Goal: Task Accomplishment & Management: Complete application form

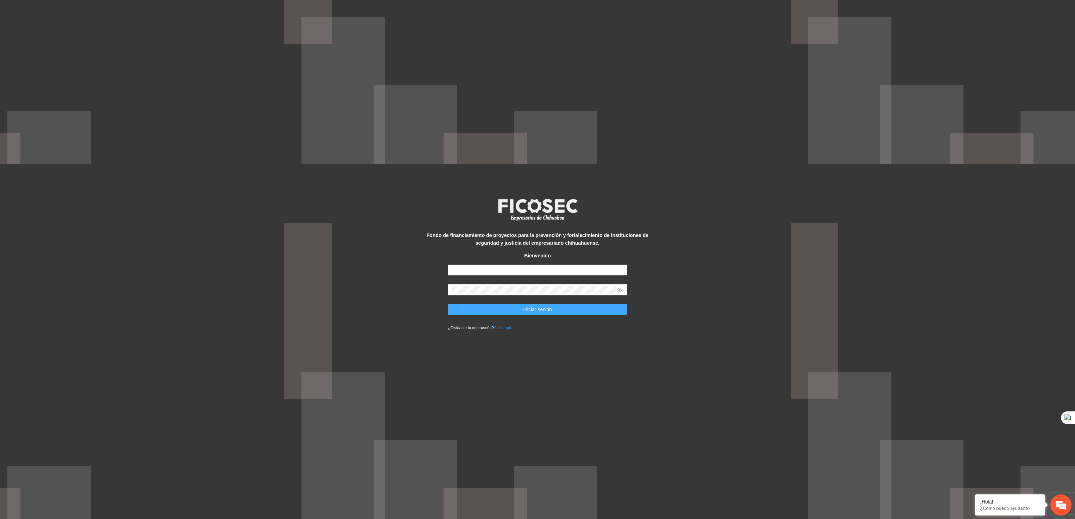
type input "**********"
click at [500, 311] on button "Iniciar sesión" at bounding box center [537, 309] width 179 height 11
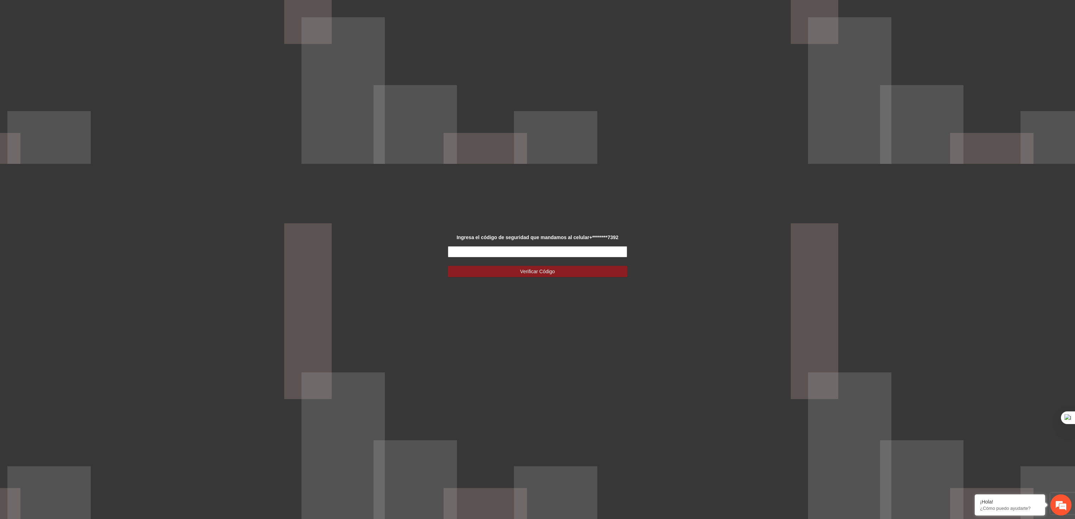
click at [490, 250] on input "text" at bounding box center [537, 251] width 179 height 11
type input "******"
click at [471, 267] on button "Verificar Código" at bounding box center [537, 271] width 179 height 11
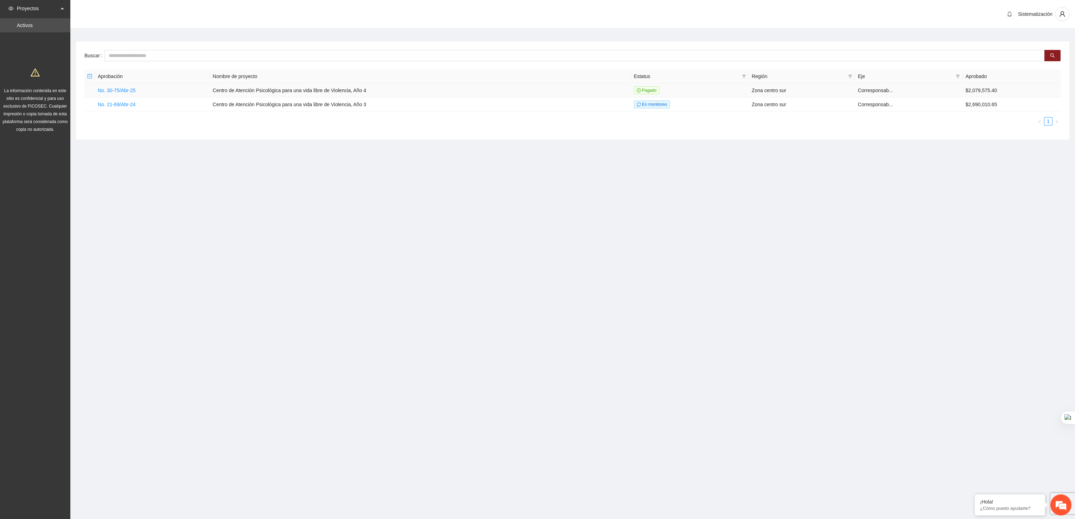
click at [116, 84] on td "No. 30-75/Abr-25" at bounding box center [152, 90] width 115 height 14
click at [125, 89] on link "No. 30-75/Abr-25" at bounding box center [117, 91] width 38 height 6
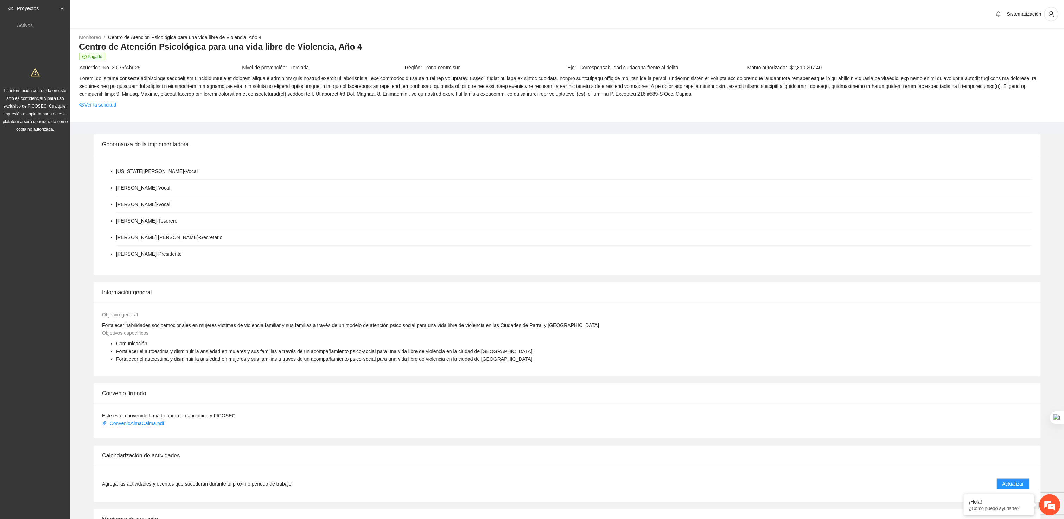
scroll to position [112, 0]
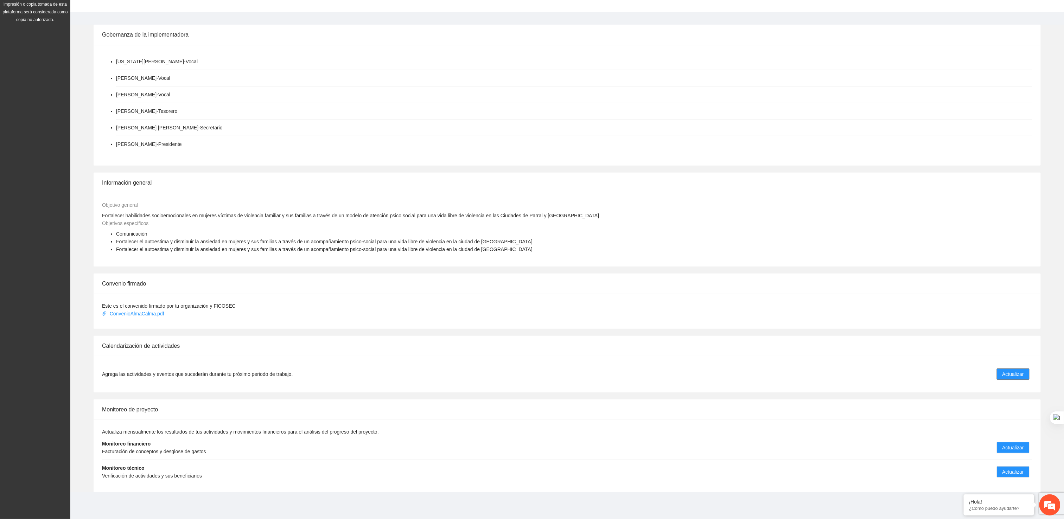
click at [1017, 373] on span "Actualizar" at bounding box center [1013, 374] width 21 height 8
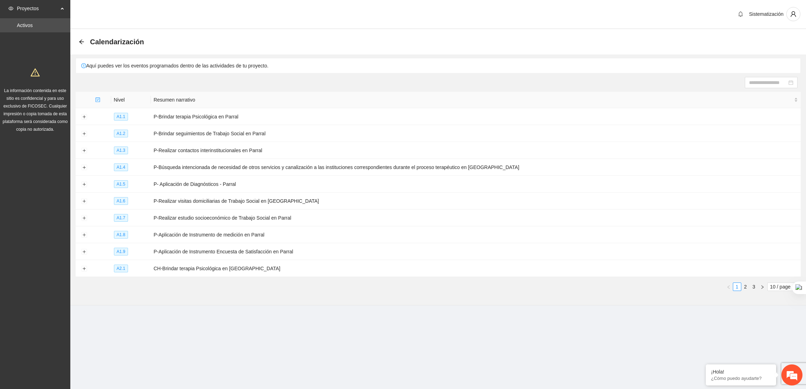
drag, startPoint x: 1016, startPoint y: 6, endPoint x: 433, endPoint y: 316, distance: 660.3
click at [433, 314] on main "Calendarización Aquí puedes ver los eventos programados dentro de las actividad…" at bounding box center [438, 171] width 736 height 285
click at [81, 271] on button "Expand row" at bounding box center [84, 269] width 6 height 6
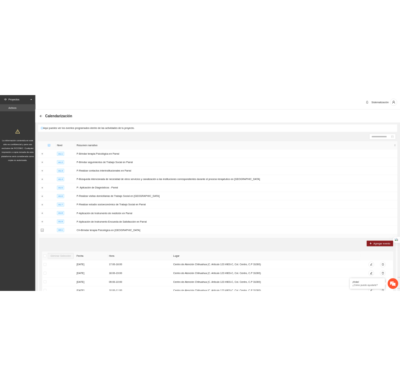
scroll to position [202, 0]
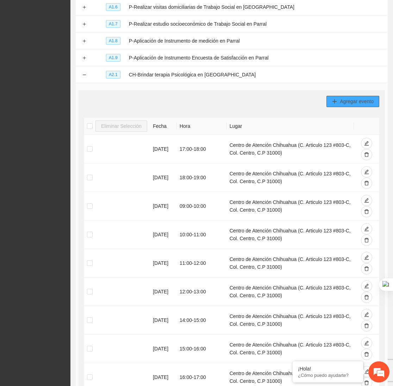
click at [347, 102] on span "Agregar evento" at bounding box center [357, 101] width 34 height 8
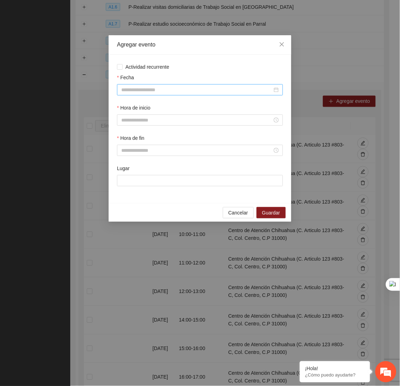
click at [232, 92] on input "Fecha" at bounding box center [196, 90] width 151 height 8
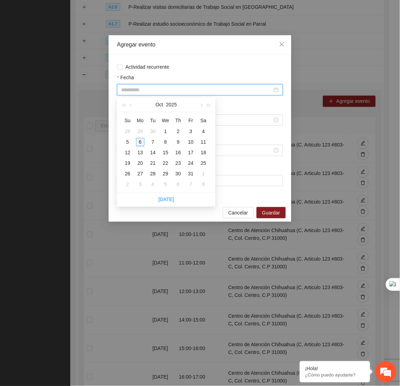
type input "**********"
click at [141, 140] on div "6" at bounding box center [140, 142] width 8 height 8
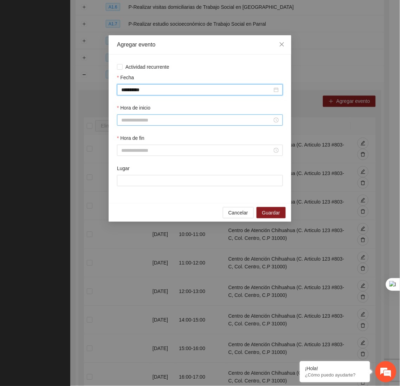
click at [148, 117] on div at bounding box center [200, 119] width 166 height 11
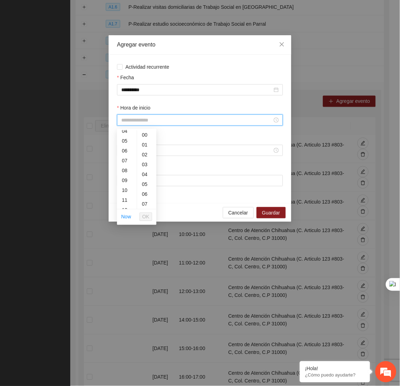
scroll to position [53, 0]
click at [122, 201] on div "12" at bounding box center [127, 201] width 20 height 10
type input "*****"
click at [144, 215] on span "OK" at bounding box center [145, 217] width 7 height 8
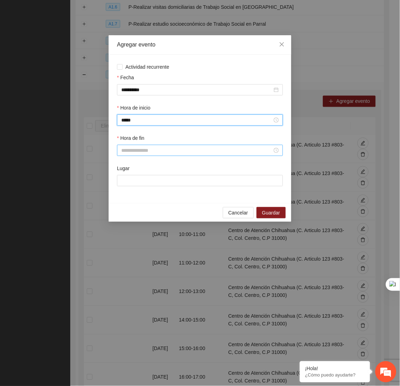
click at [157, 152] on input "Hora de fin" at bounding box center [196, 150] width 151 height 8
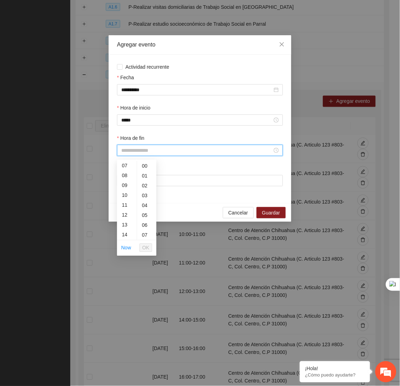
scroll to position [82, 0]
click at [126, 213] on div "13" at bounding box center [127, 213] width 20 height 10
type input "*****"
click at [145, 245] on span "OK" at bounding box center [145, 248] width 7 height 8
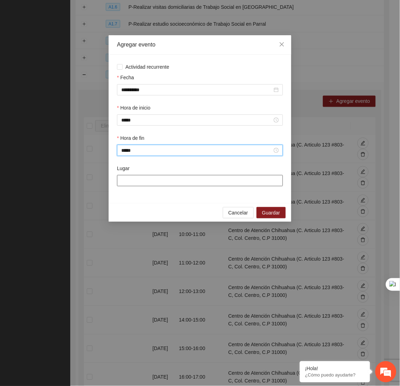
click at [143, 183] on input "Lugar" at bounding box center [200, 180] width 166 height 11
type input "**********"
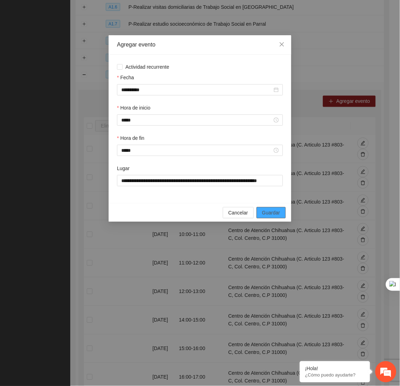
click at [270, 216] on span "Guardar" at bounding box center [271, 213] width 18 height 8
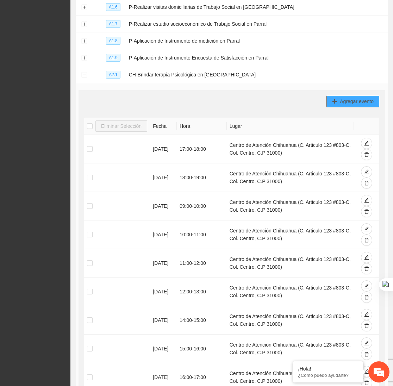
click at [330, 105] on button "Agregar evento" at bounding box center [352, 101] width 53 height 11
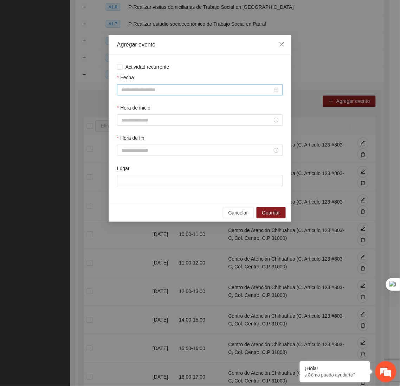
click at [200, 91] on input "Fecha" at bounding box center [196, 90] width 151 height 8
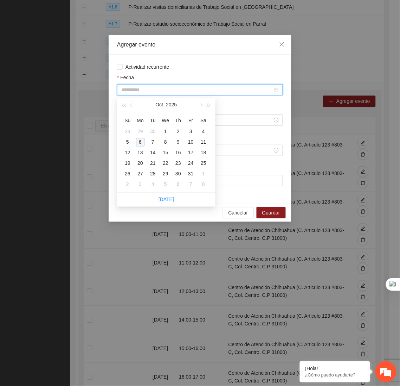
type input "**********"
click at [140, 140] on div "6" at bounding box center [140, 142] width 8 height 8
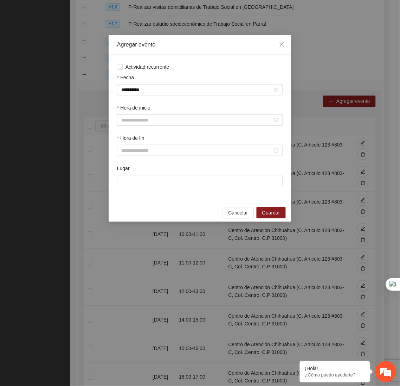
click at [161, 129] on div "Hora de inicio" at bounding box center [200, 119] width 169 height 30
click at [132, 124] on input "Hora de inicio" at bounding box center [196, 120] width 151 height 8
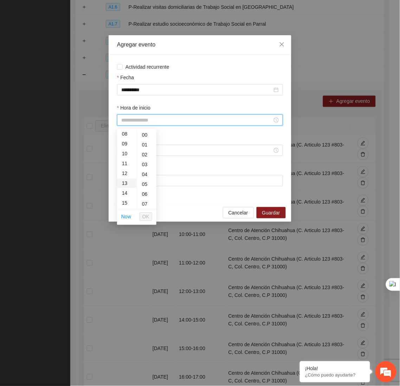
click at [125, 183] on div "13" at bounding box center [127, 183] width 20 height 10
type input "*****"
click at [148, 218] on span "OK" at bounding box center [145, 217] width 7 height 8
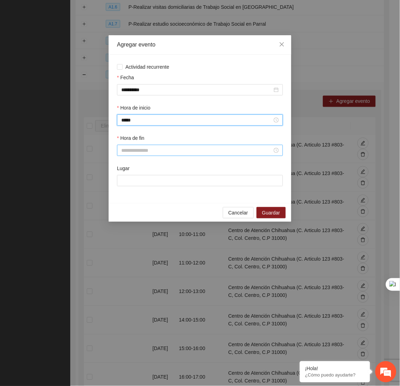
click at [144, 153] on input "Hora de fin" at bounding box center [196, 150] width 151 height 8
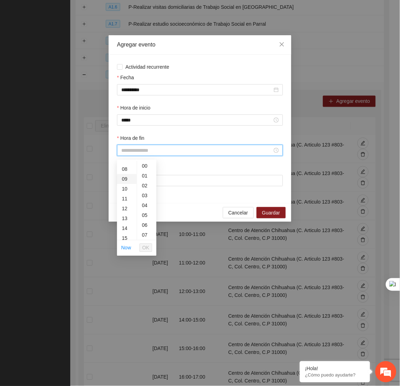
scroll to position [77, 0]
click at [127, 229] on div "14" at bounding box center [127, 227] width 20 height 10
type input "*****"
click at [148, 248] on span "OK" at bounding box center [145, 248] width 7 height 8
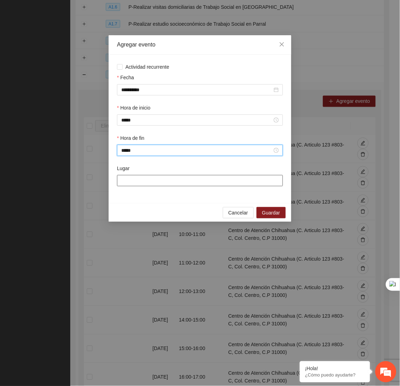
click at [143, 186] on input "Lugar" at bounding box center [200, 180] width 166 height 11
type input "**********"
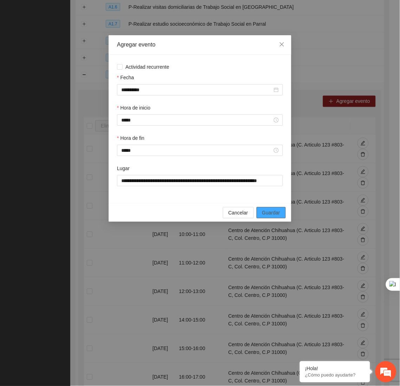
click at [269, 214] on span "Guardar" at bounding box center [271, 213] width 18 height 8
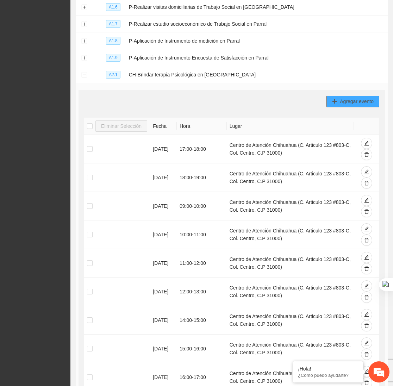
click at [332, 104] on icon "plus" at bounding box center [334, 101] width 5 height 5
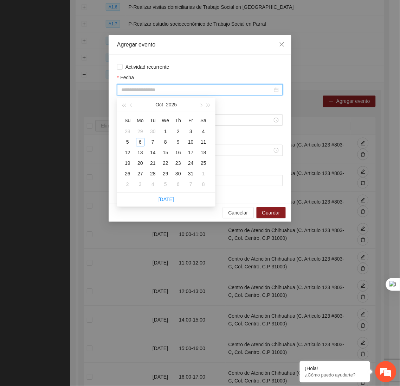
click at [214, 89] on input "Fecha" at bounding box center [196, 90] width 151 height 8
type input "**********"
click at [142, 139] on div "6" at bounding box center [140, 142] width 8 height 8
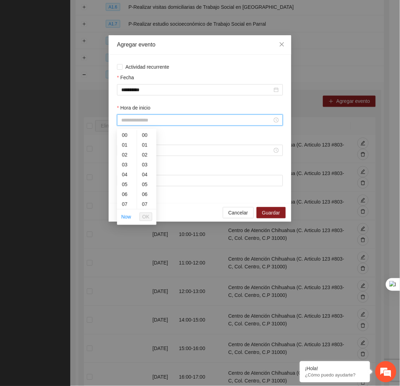
click at [214, 118] on input "Hora de inicio" at bounding box center [196, 120] width 151 height 8
click at [123, 190] on div "18" at bounding box center [127, 193] width 20 height 10
click at [146, 175] on div "20" at bounding box center [146, 176] width 19 height 10
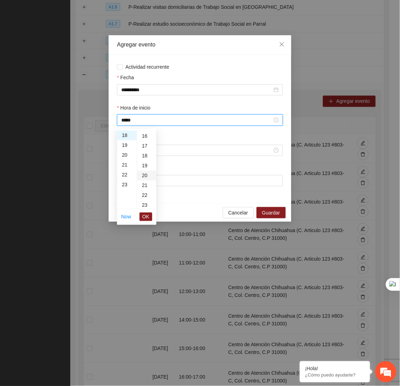
type input "*****"
click at [145, 213] on button "OK" at bounding box center [146, 217] width 13 height 8
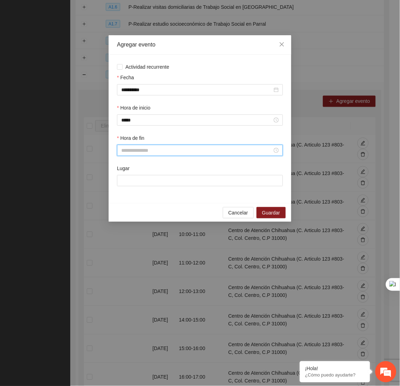
click at [142, 149] on input "Hora de fin" at bounding box center [196, 150] width 151 height 8
click at [122, 234] on div "19" at bounding box center [127, 236] width 20 height 10
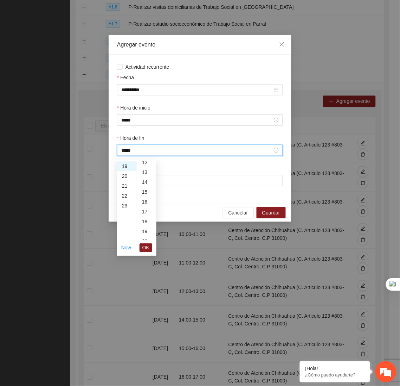
scroll to position [194, 0]
click at [141, 166] on div "20" at bounding box center [146, 169] width 19 height 10
type input "*****"
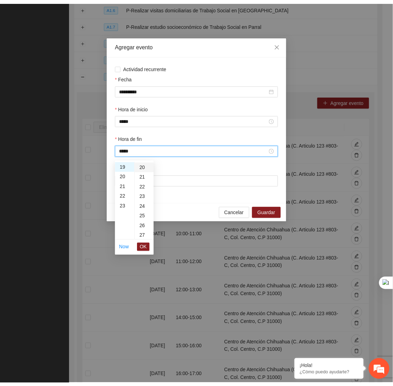
scroll to position [197, 0]
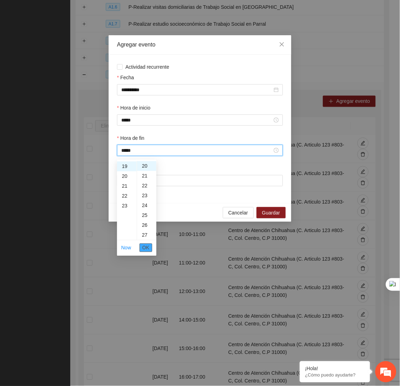
click at [145, 246] on span "OK" at bounding box center [145, 248] width 7 height 8
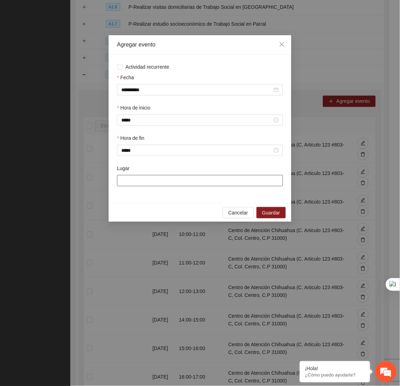
click at [143, 178] on input "Lugar" at bounding box center [200, 180] width 166 height 11
type input "**********"
click at [276, 213] on span "Guardar" at bounding box center [271, 213] width 18 height 8
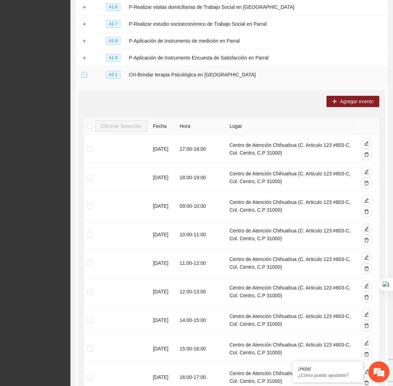
click at [82, 77] on button "Collapse row" at bounding box center [84, 75] width 6 height 6
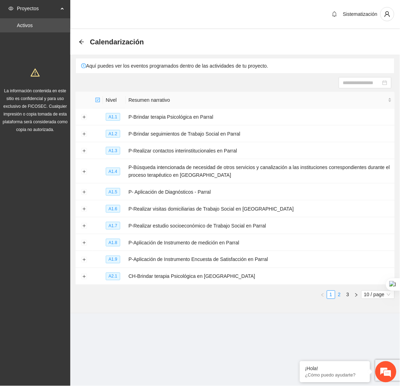
click at [341, 298] on link "2" at bounding box center [340, 295] width 8 height 8
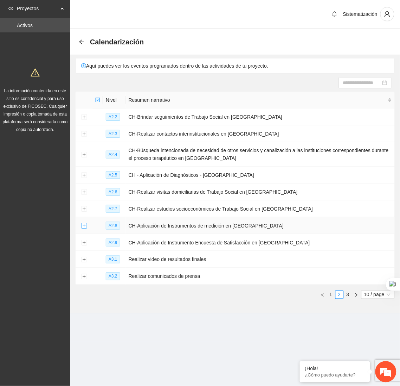
click at [83, 227] on button "Expand row" at bounding box center [84, 226] width 6 height 6
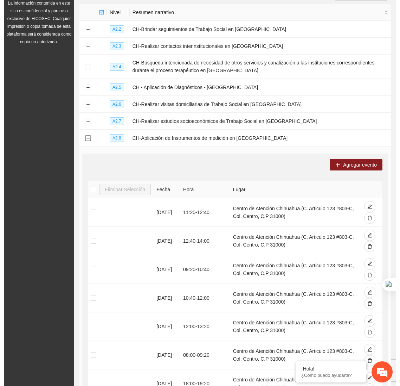
scroll to position [105, 0]
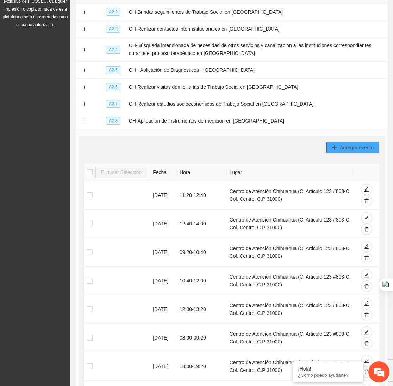
click at [352, 150] on span "Agregar evento" at bounding box center [357, 148] width 34 height 8
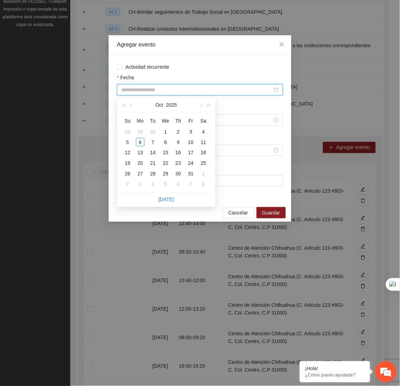
click at [228, 89] on input "Fecha" at bounding box center [196, 90] width 151 height 8
type input "**********"
click at [141, 140] on div "6" at bounding box center [140, 142] width 8 height 8
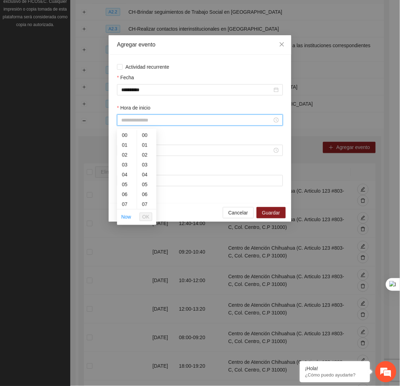
click at [176, 120] on input "Hora de inicio" at bounding box center [196, 120] width 151 height 8
click at [120, 189] on div "17" at bounding box center [127, 191] width 20 height 10
type input "*****"
click at [145, 218] on span "OK" at bounding box center [145, 217] width 7 height 8
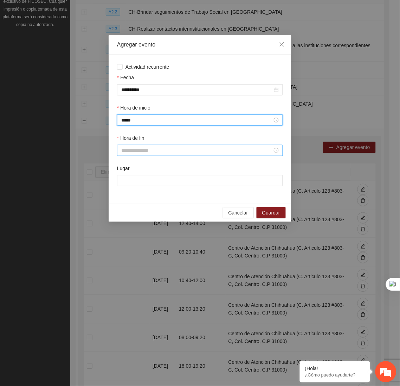
click at [134, 151] on input "Hora de fin" at bounding box center [196, 150] width 151 height 8
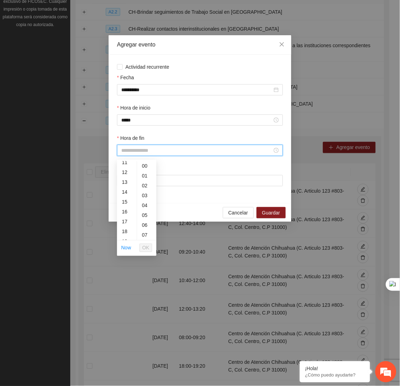
scroll to position [122, 0]
click at [123, 219] on div "18" at bounding box center [127, 222] width 20 height 10
click at [144, 199] on div "20" at bounding box center [146, 199] width 19 height 10
type input "*****"
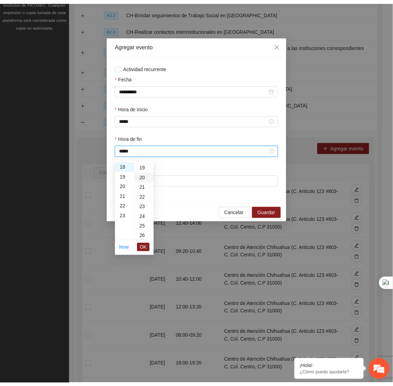
scroll to position [197, 0]
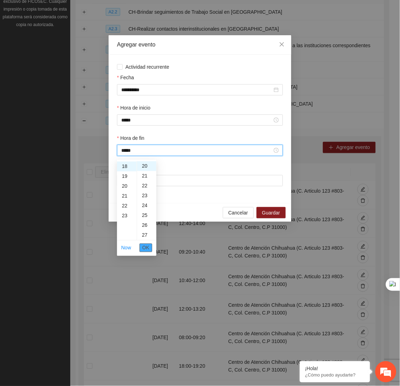
click at [147, 249] on span "OK" at bounding box center [145, 248] width 7 height 8
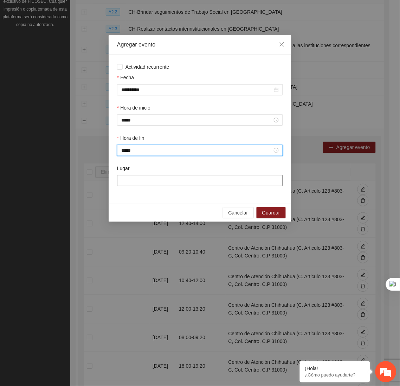
click at [180, 185] on input "Lugar" at bounding box center [200, 180] width 166 height 11
type input "**********"
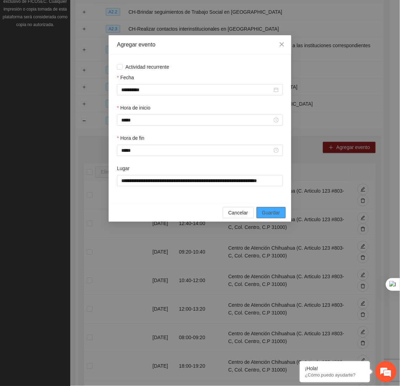
click at [269, 212] on span "Guardar" at bounding box center [271, 213] width 18 height 8
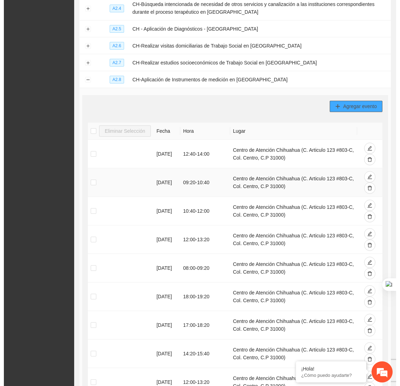
scroll to position [147, 0]
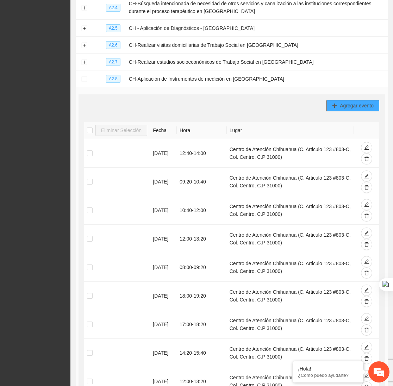
click at [353, 111] on button "Agregar evento" at bounding box center [352, 105] width 53 height 11
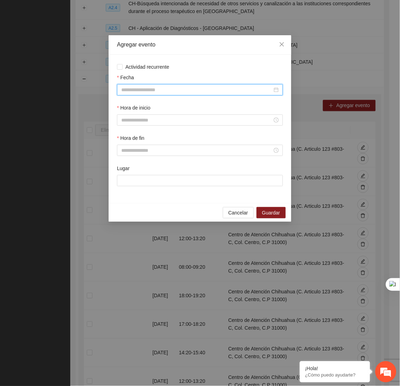
click at [219, 89] on input "Fecha" at bounding box center [196, 90] width 151 height 8
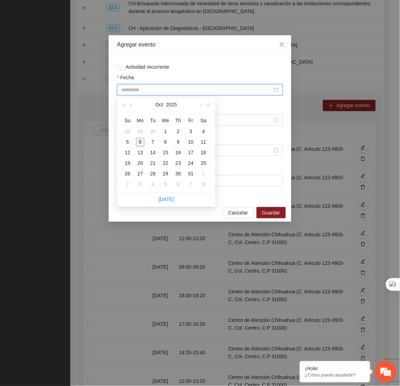
type input "**********"
click at [140, 142] on div "6" at bounding box center [140, 142] width 8 height 8
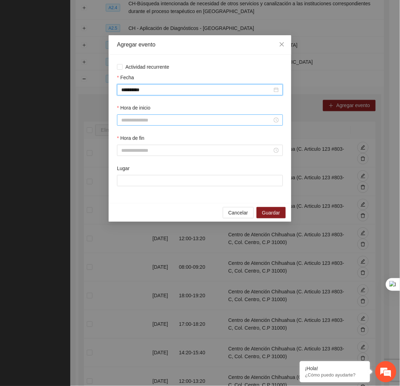
click at [189, 119] on input "Hora de inicio" at bounding box center [196, 120] width 151 height 8
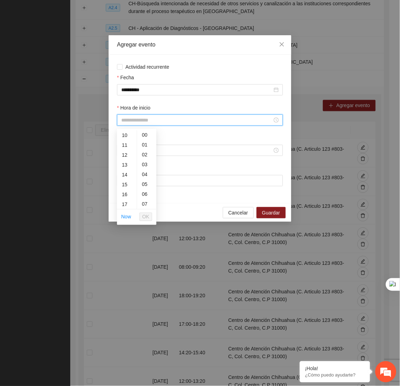
scroll to position [106, 0]
click at [122, 193] on div "18" at bounding box center [127, 194] width 20 height 10
type input "*****"
click at [145, 217] on span "OK" at bounding box center [145, 217] width 7 height 8
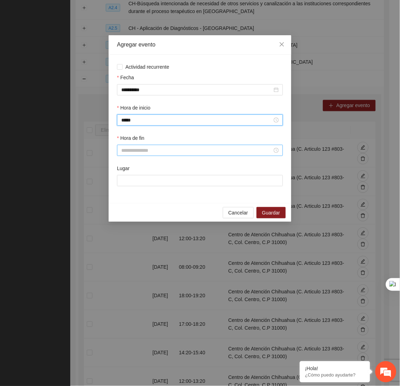
click at [137, 153] on input "Hora de fin" at bounding box center [196, 150] width 151 height 8
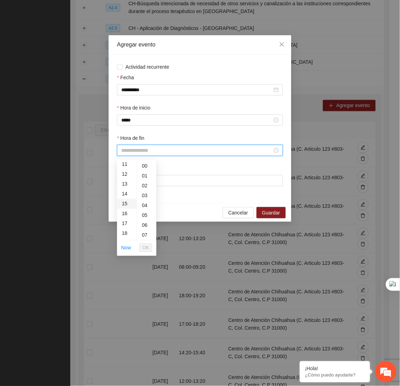
scroll to position [125, 0]
click at [125, 227] on div "19" at bounding box center [127, 228] width 20 height 10
click at [142, 229] on div "20" at bounding box center [146, 228] width 19 height 10
type input "*****"
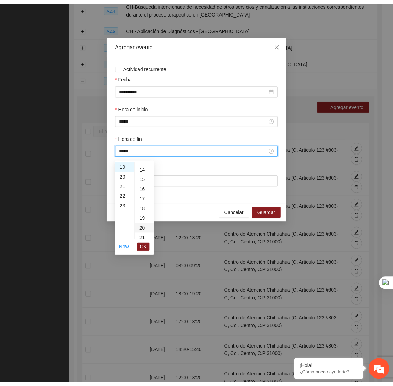
scroll to position [197, 0]
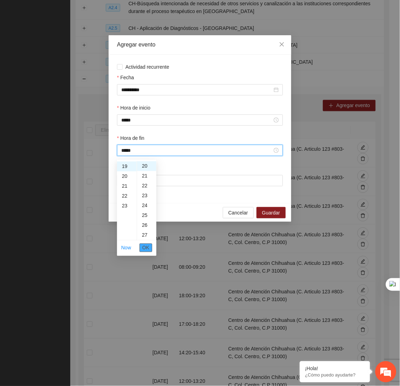
click at [147, 246] on span "OK" at bounding box center [145, 248] width 7 height 8
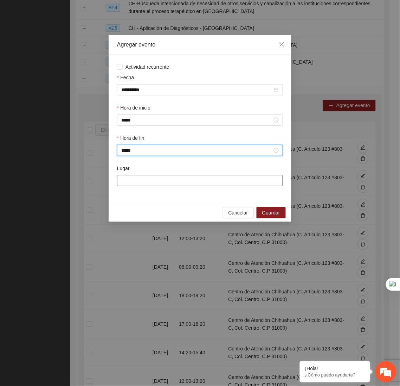
click at [172, 180] on input "Lugar" at bounding box center [200, 180] width 166 height 11
type input "**********"
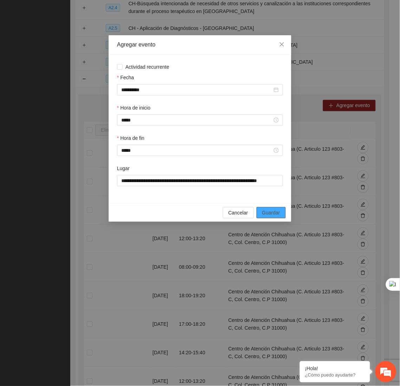
click at [266, 216] on span "Guardar" at bounding box center [271, 213] width 18 height 8
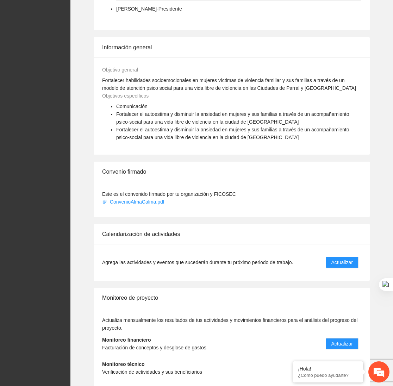
scroll to position [383, 0]
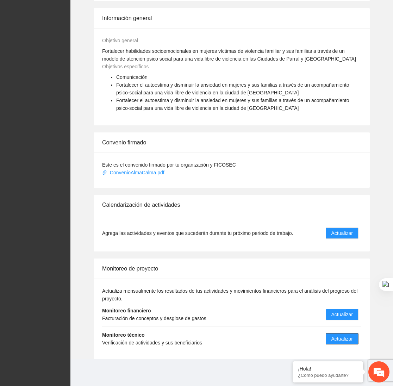
click at [348, 340] on span "Actualizar" at bounding box center [341, 339] width 21 height 8
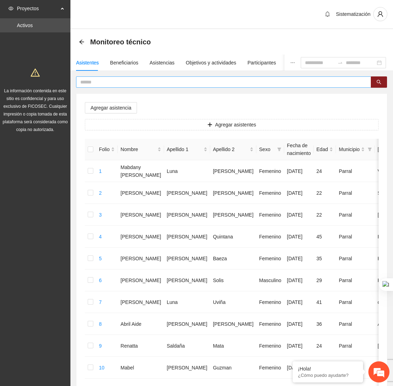
click at [343, 83] on input "text" at bounding box center [220, 82] width 281 height 8
type input "****"
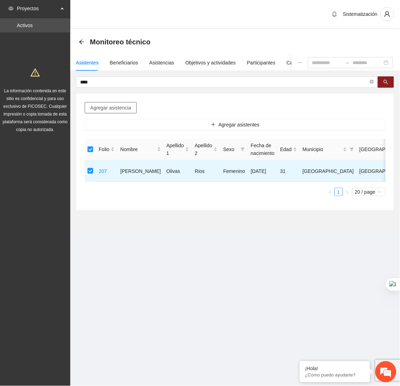
click at [119, 109] on span "Agregar asistencia" at bounding box center [110, 108] width 41 height 8
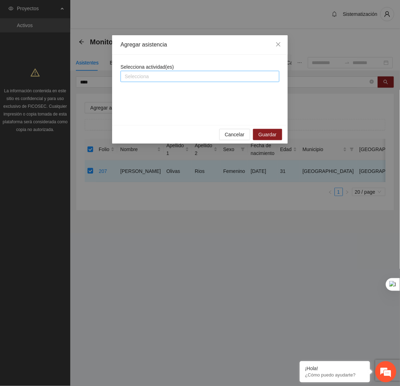
click at [166, 77] on div at bounding box center [200, 76] width 156 height 8
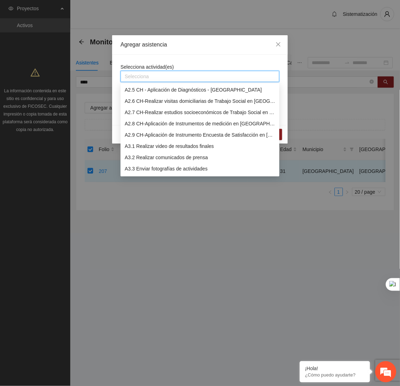
scroll to position [147, 0]
click at [161, 135] on div "A2.9 CH-Aplicación de Instrumento Encuesta de Satisfacción en [GEOGRAPHIC_DATA]" at bounding box center [200, 135] width 151 height 8
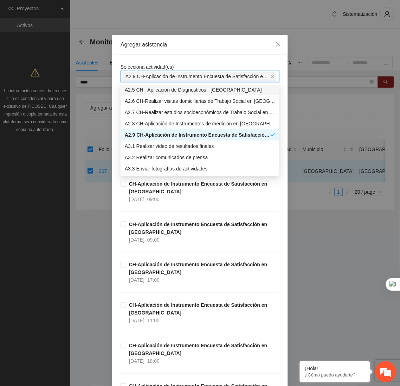
click at [208, 52] on div "Agregar asistencia" at bounding box center [200, 44] width 176 height 19
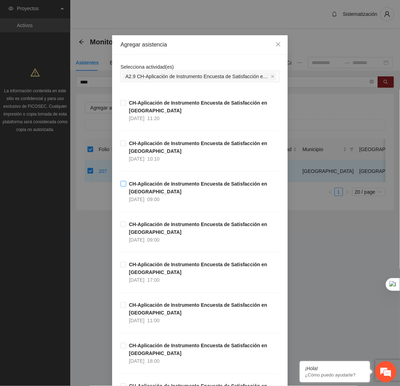
click at [170, 187] on strong "CH-Aplicación de Instrumento Encuesta de Satisfacción en [GEOGRAPHIC_DATA]" at bounding box center [198, 187] width 139 height 13
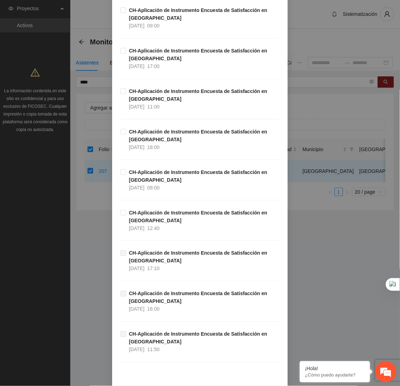
scroll to position [252, 0]
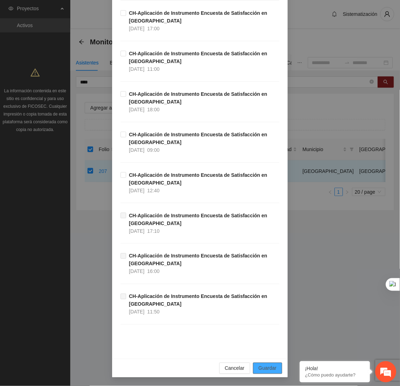
click at [260, 370] on span "Guardar" at bounding box center [268, 368] width 18 height 8
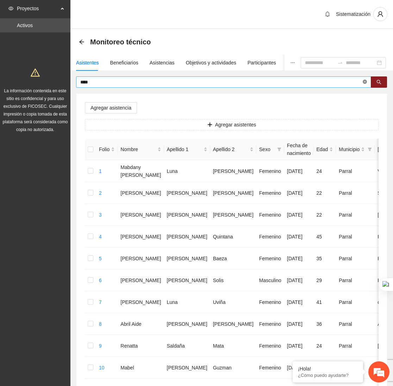
click at [364, 82] on icon "close-circle" at bounding box center [364, 82] width 4 height 4
type input "***"
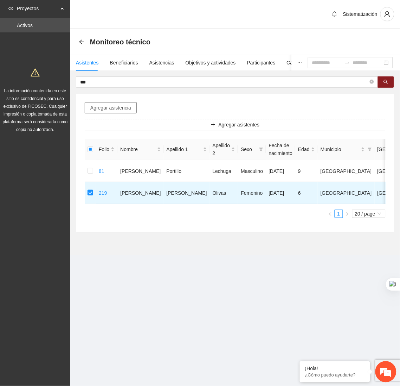
click at [113, 106] on span "Agregar asistencia" at bounding box center [110, 108] width 41 height 8
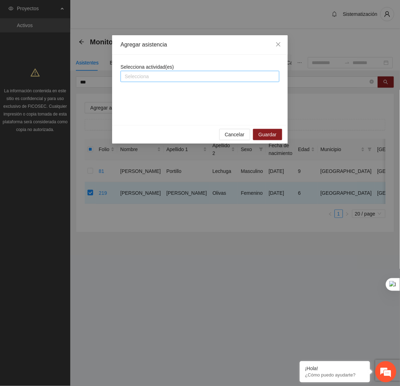
click at [155, 72] on div at bounding box center [200, 76] width 156 height 8
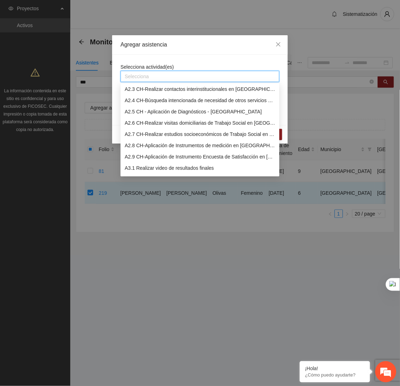
scroll to position [138, 0]
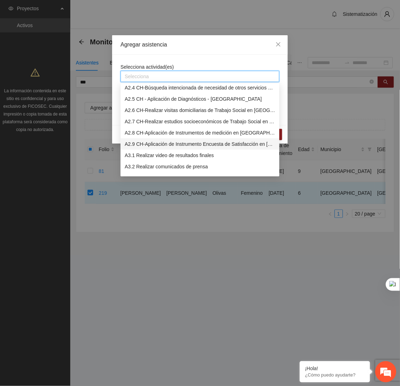
click at [159, 146] on div "A2.9 CH-Aplicación de Instrumento Encuesta de Satisfacción en [GEOGRAPHIC_DATA]" at bounding box center [200, 144] width 151 height 8
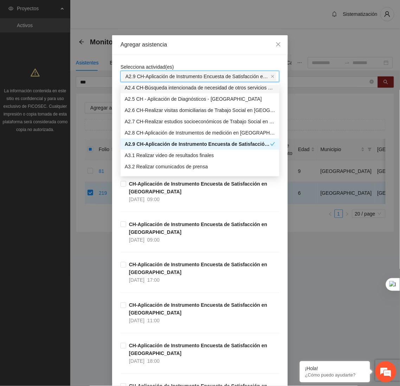
click at [197, 58] on div "Selecciona actividad(es) A2.9 CH-Aplicación de Instrumento Encuesta de Satisfac…" at bounding box center [200, 333] width 176 height 556
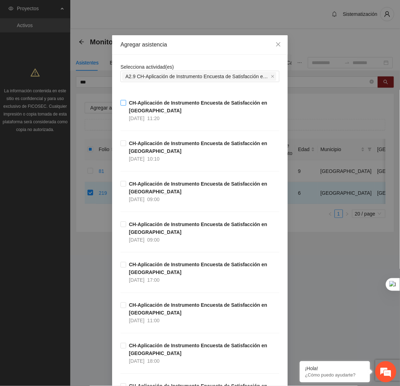
click at [151, 111] on span "CH-Aplicación de Instrumento Encuesta de Satisfacción en [GEOGRAPHIC_DATA] [DAT…" at bounding box center [202, 110] width 153 height 23
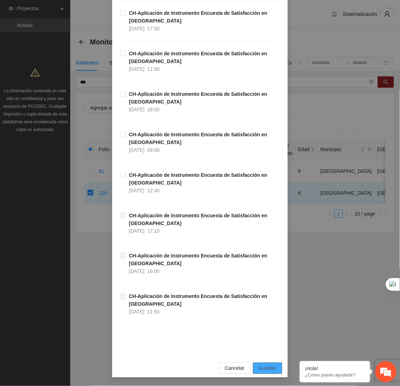
click at [267, 367] on span "Guardar" at bounding box center [268, 368] width 18 height 8
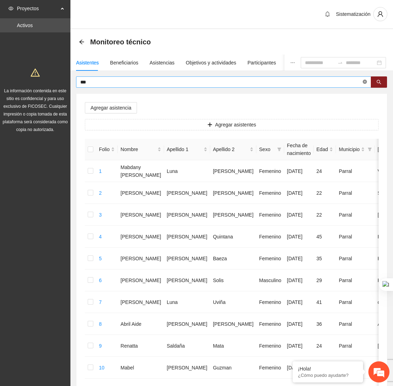
click at [364, 81] on icon "close-circle" at bounding box center [364, 82] width 4 height 4
type input "*****"
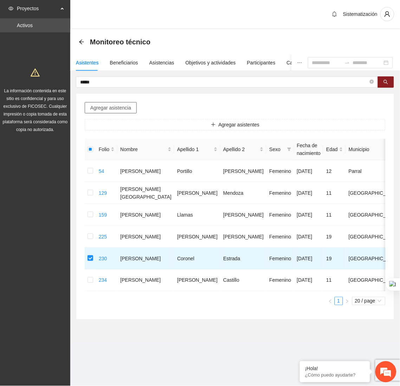
click at [120, 105] on span "Agregar asistencia" at bounding box center [110, 108] width 41 height 8
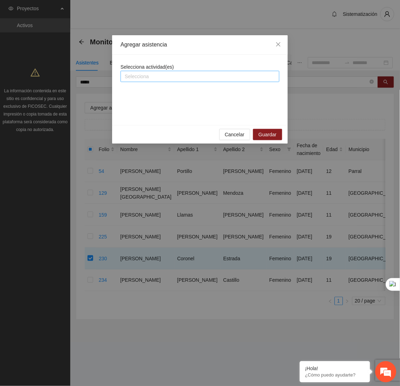
click at [170, 77] on div at bounding box center [200, 76] width 156 height 8
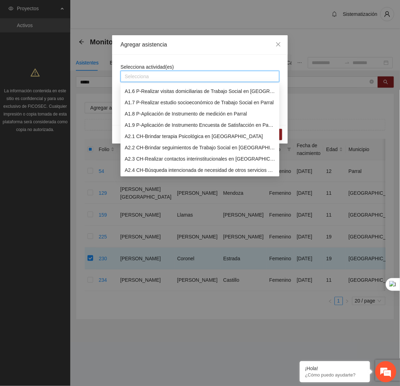
scroll to position [55, 0]
click at [160, 151] on div "A2.2 CH-Brindar seguimientos de Trabajo Social en [GEOGRAPHIC_DATA]" at bounding box center [200, 148] width 151 height 8
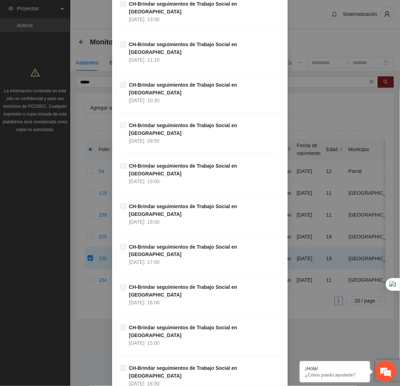
scroll to position [6076, 0]
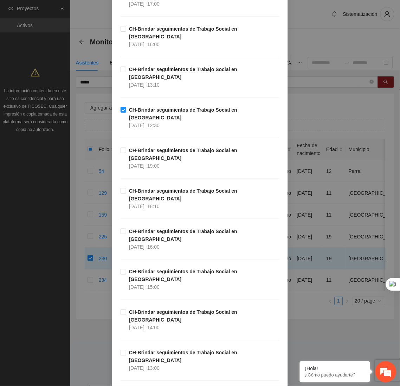
scroll to position [0, 0]
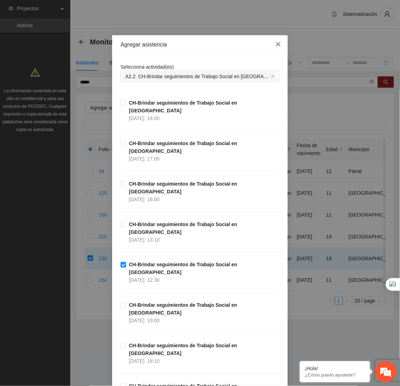
click at [276, 43] on icon "close" at bounding box center [279, 45] width 6 height 6
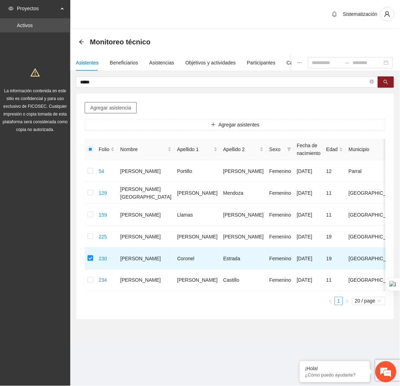
click at [122, 107] on span "Agregar asistencia" at bounding box center [110, 108] width 41 height 8
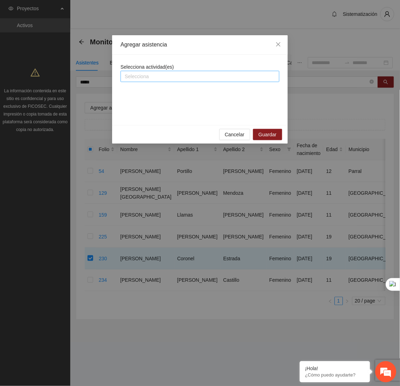
click at [153, 78] on div at bounding box center [200, 76] width 156 height 8
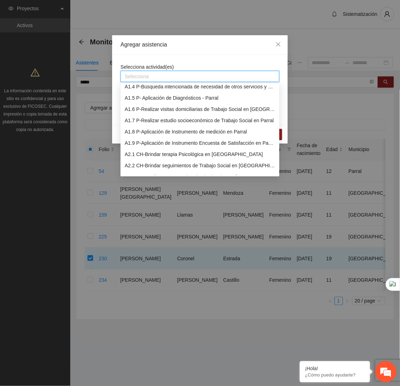
scroll to position [44, 0]
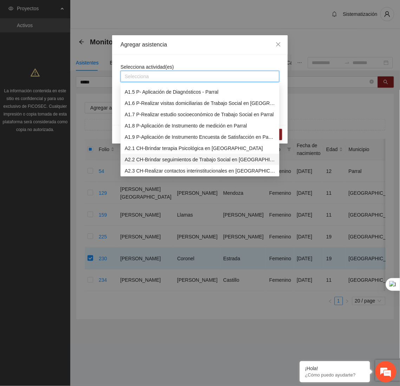
click at [155, 156] on div "A2.2 CH-Brindar seguimientos de Trabajo Social en [GEOGRAPHIC_DATA]" at bounding box center [200, 160] width 151 height 8
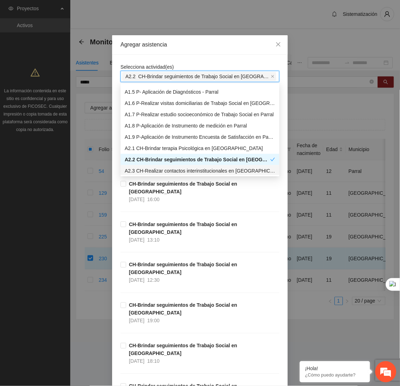
click at [292, 173] on div "Agregar asistencia Selecciona actividad(es) A2.2 CH-Brindar seguimientos de Tra…" at bounding box center [200, 193] width 400 height 386
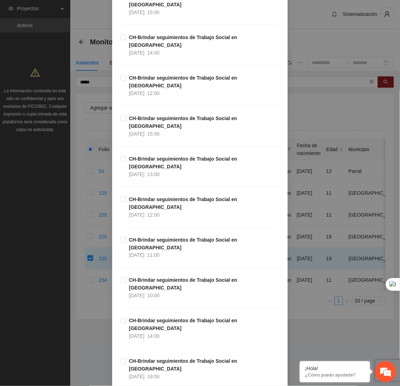
scroll to position [6076, 0]
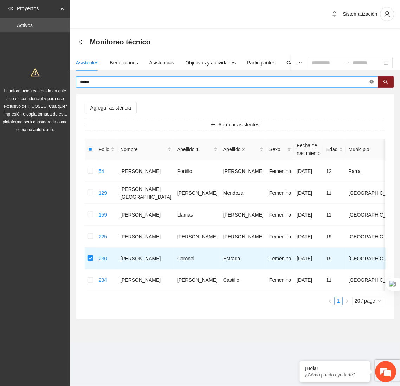
click at [372, 80] on icon "close-circle" at bounding box center [372, 82] width 4 height 4
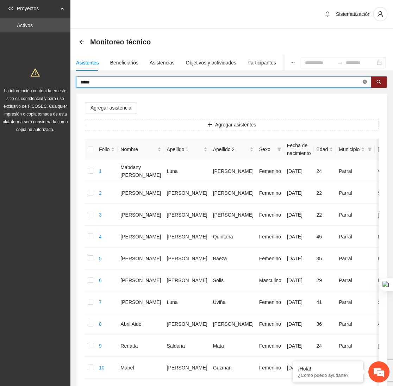
type input "*****"
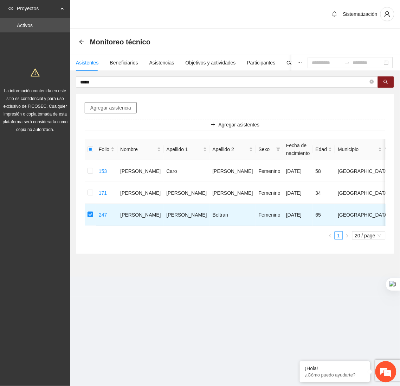
click at [117, 105] on span "Agregar asistencia" at bounding box center [110, 108] width 41 height 8
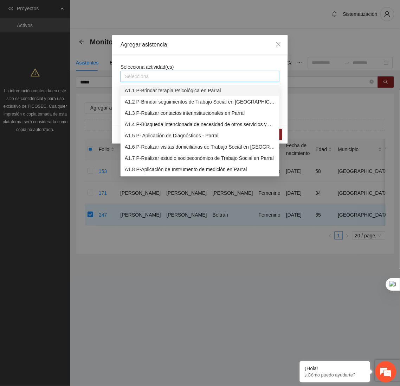
click at [155, 81] on div "Selecciona" at bounding box center [200, 76] width 159 height 11
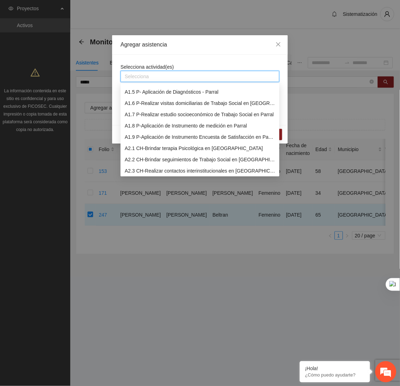
scroll to position [51, 0]
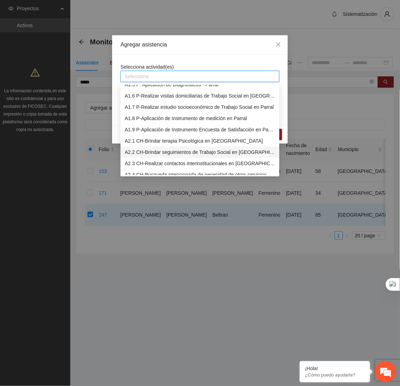
click at [148, 152] on div "A2.2 CH-Brindar seguimientos de Trabajo Social en [GEOGRAPHIC_DATA]" at bounding box center [200, 152] width 151 height 8
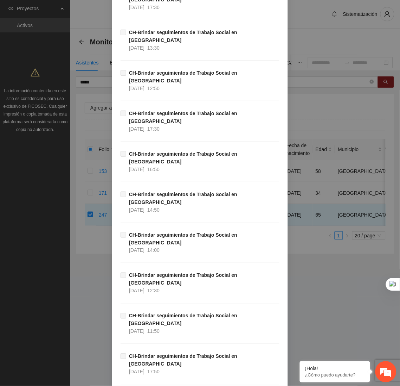
scroll to position [6076, 0]
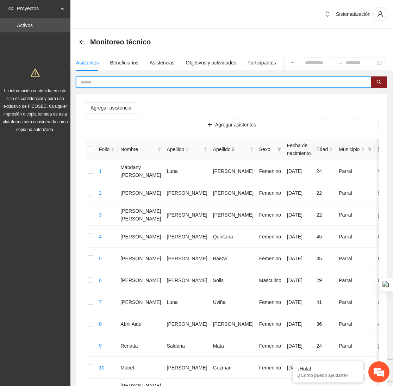
click at [97, 80] on input "text" at bounding box center [220, 82] width 281 height 8
type input "*****"
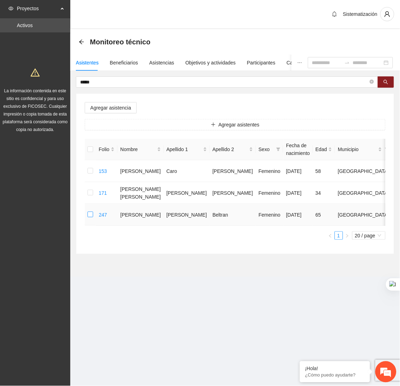
click at [91, 211] on label at bounding box center [91, 215] width 6 height 8
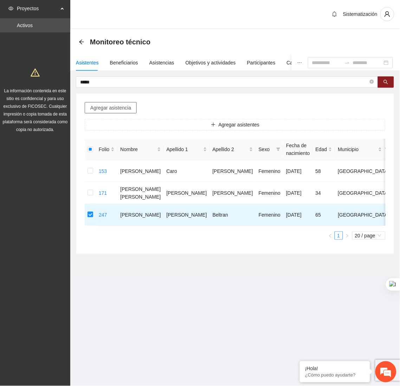
click at [109, 106] on span "Agregar asistencia" at bounding box center [110, 108] width 41 height 8
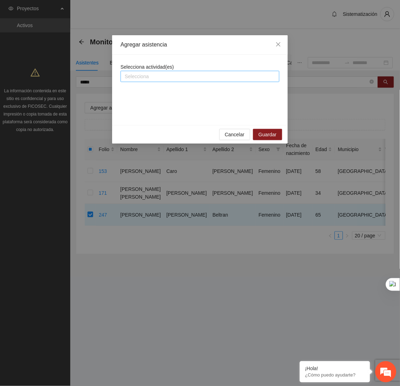
click at [159, 71] on div "Selecciona" at bounding box center [200, 76] width 159 height 11
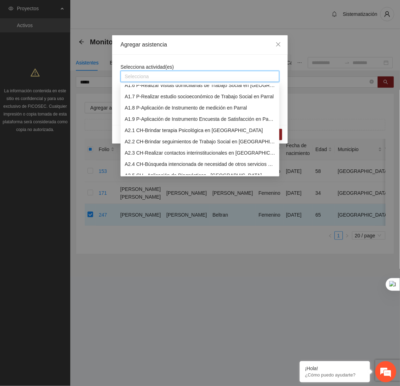
scroll to position [66, 0]
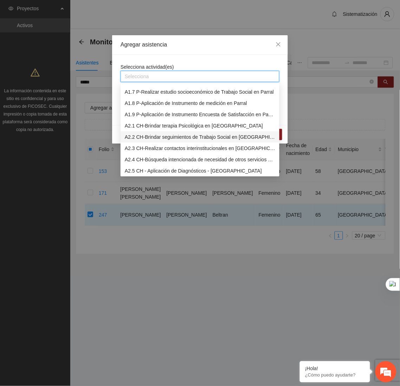
click at [165, 137] on div "A2.2 CH-Brindar seguimientos de Trabajo Social en [GEOGRAPHIC_DATA]" at bounding box center [200, 137] width 151 height 8
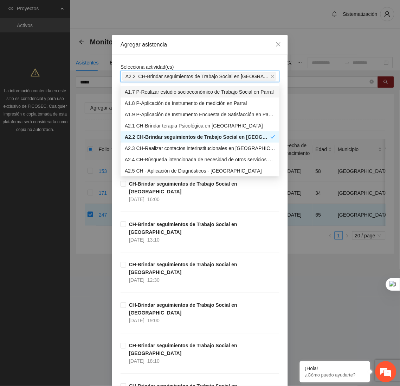
click at [237, 48] on div "Agregar asistencia" at bounding box center [200, 45] width 159 height 8
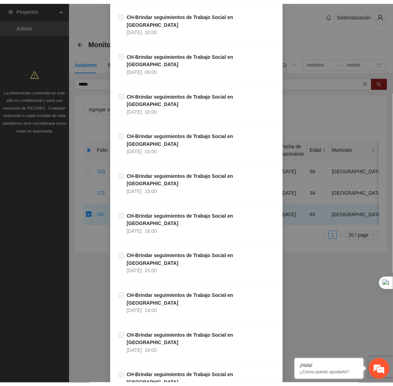
scroll to position [6076, 0]
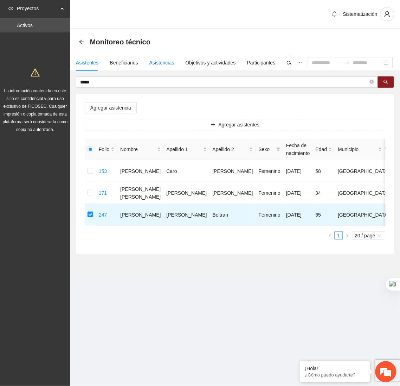
click at [157, 61] on div "Asistencias" at bounding box center [162, 63] width 25 height 8
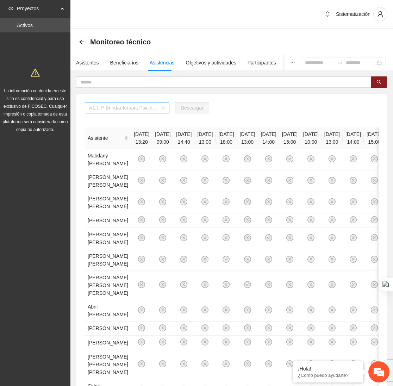
click at [159, 107] on span "A1.1 P-Brindar terapia Psicológica en Parral" at bounding box center [127, 107] width 76 height 11
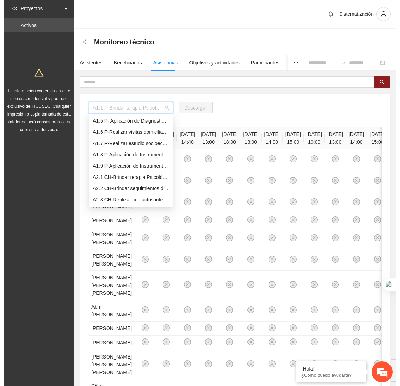
scroll to position [50, 0]
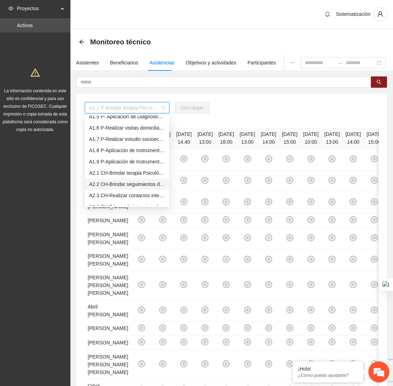
click at [123, 185] on div "A2.2 CH-Brindar seguimientos de Trabajo Social en [GEOGRAPHIC_DATA]" at bounding box center [127, 184] width 76 height 8
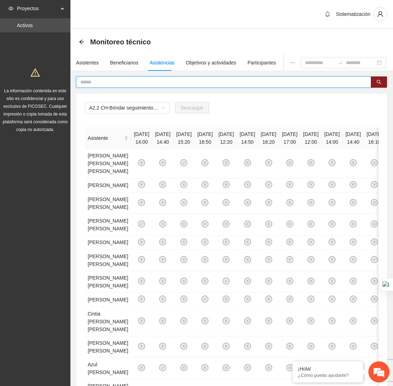
click at [140, 82] on input "text" at bounding box center [220, 82] width 281 height 8
type input "*****"
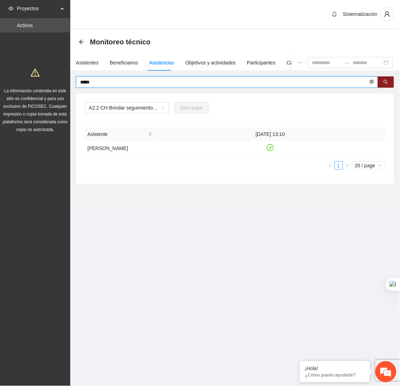
click at [370, 80] on icon "close-circle" at bounding box center [372, 82] width 4 height 4
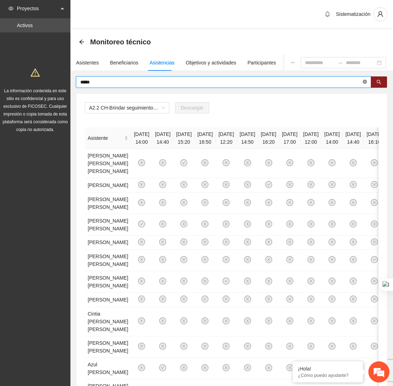
type input "*****"
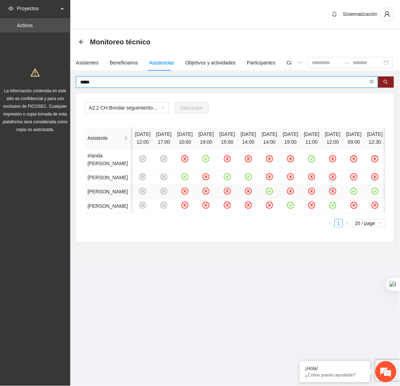
scroll to position [0, 140]
click at [371, 80] on icon "close-circle" at bounding box center [372, 82] width 4 height 4
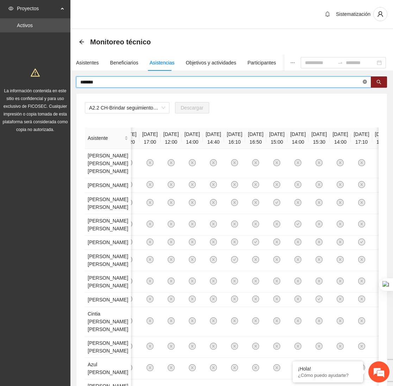
type input "*******"
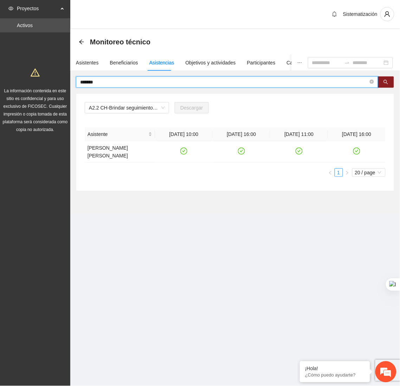
scroll to position [0, 0]
click at [370, 83] on icon "close-circle" at bounding box center [372, 82] width 4 height 4
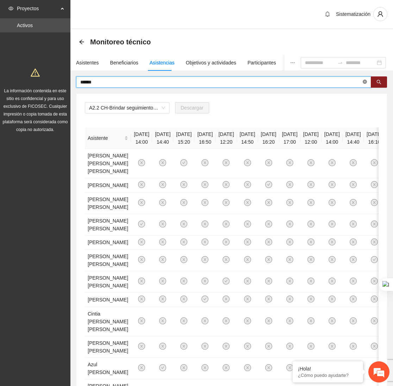
type input "******"
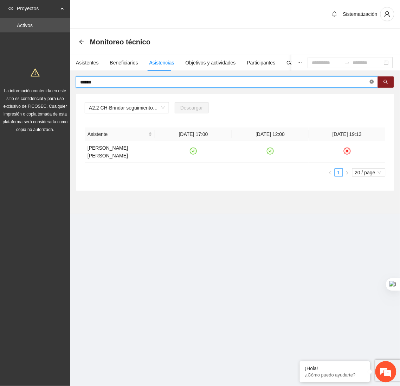
click at [373, 82] on icon "close-circle" at bounding box center [372, 82] width 4 height 4
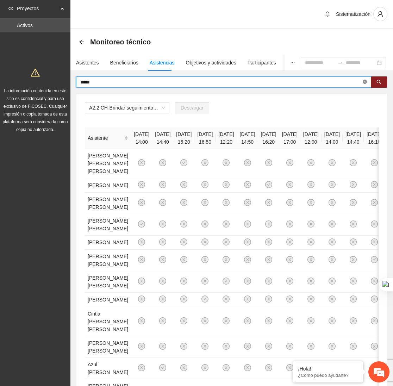
type input "*****"
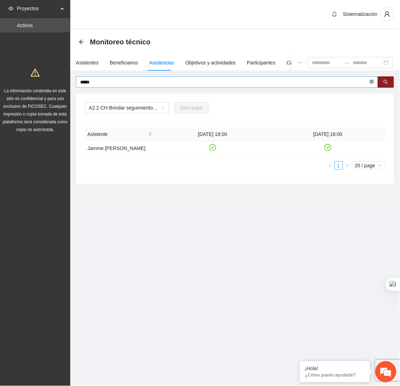
click at [373, 80] on icon "close-circle" at bounding box center [372, 82] width 4 height 4
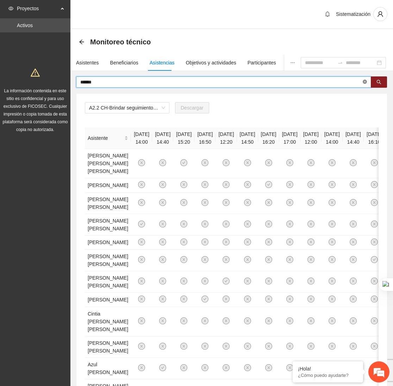
type input "******"
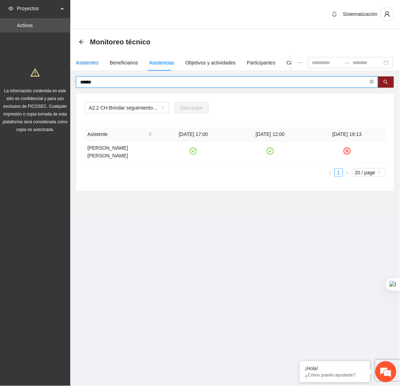
click at [93, 61] on div "Asistentes" at bounding box center [87, 63] width 23 height 8
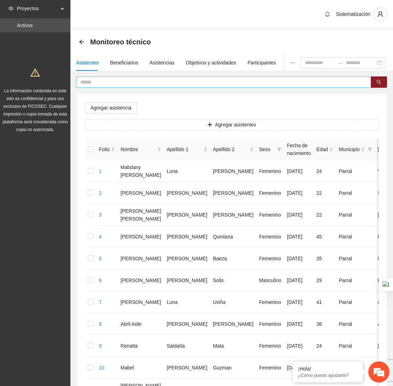
click at [207, 78] on input "text" at bounding box center [220, 82] width 281 height 8
type input "******"
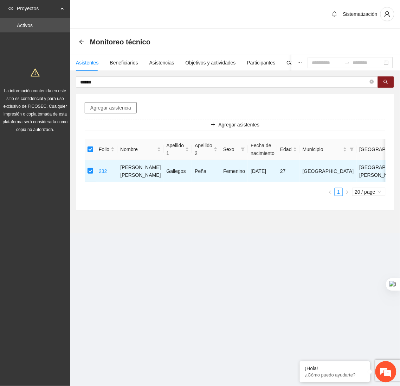
click at [98, 110] on span "Agregar asistencia" at bounding box center [110, 108] width 41 height 8
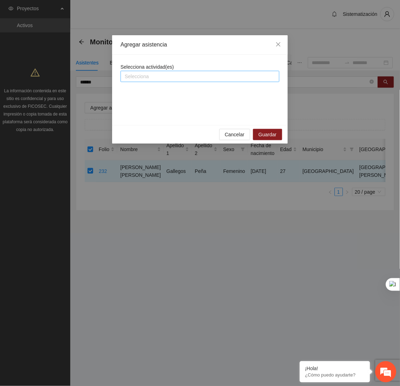
click at [166, 75] on div at bounding box center [200, 76] width 156 height 8
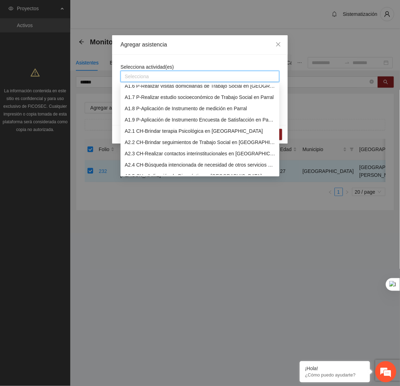
scroll to position [62, 0]
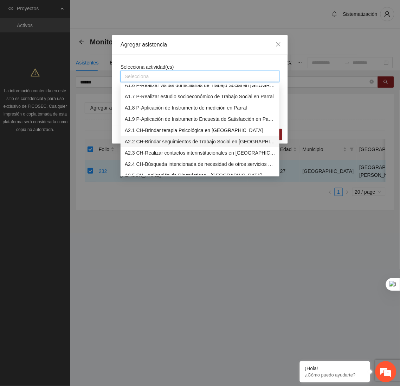
click at [171, 138] on div "A2.2 CH-Brindar seguimientos de Trabajo Social en [GEOGRAPHIC_DATA]" at bounding box center [200, 142] width 151 height 8
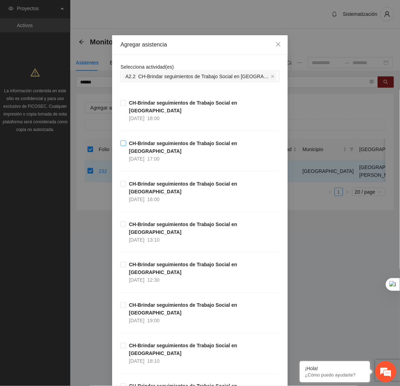
click at [135, 156] on span "[DATE]" at bounding box center [136, 159] width 15 height 6
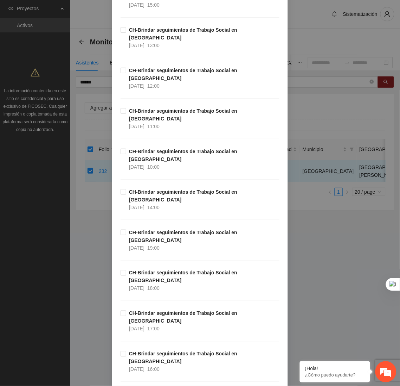
scroll to position [6076, 0]
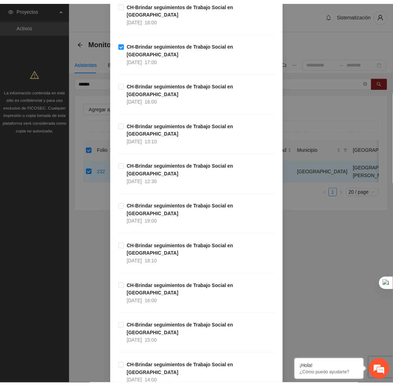
scroll to position [0, 0]
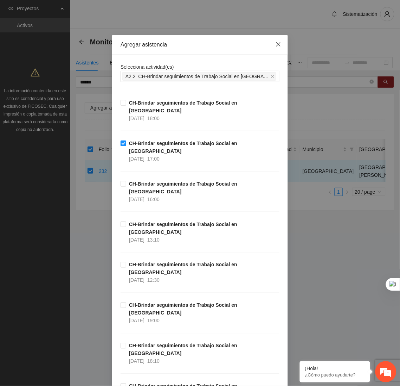
click at [277, 46] on icon "close" at bounding box center [279, 44] width 4 height 4
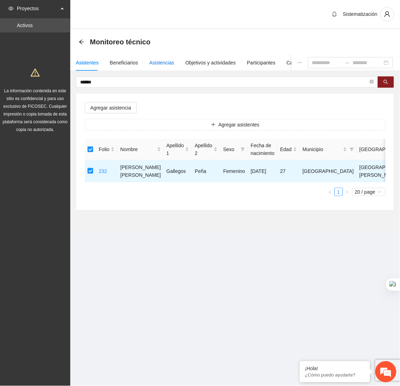
click at [160, 62] on div "Asistencias" at bounding box center [162, 63] width 25 height 8
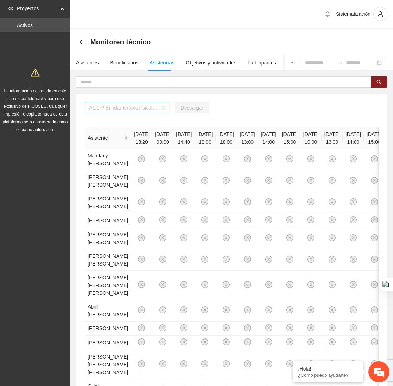
click at [157, 105] on span "A1.1 P-Brindar terapia Psicológica en Parral" at bounding box center [127, 107] width 76 height 11
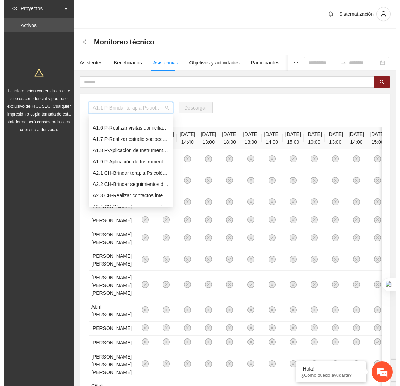
scroll to position [67, 0]
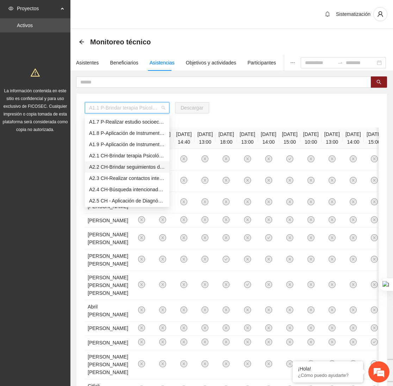
click at [129, 169] on div "A2.2 CH-Brindar seguimientos de Trabajo Social en [GEOGRAPHIC_DATA]" at bounding box center [127, 167] width 76 height 8
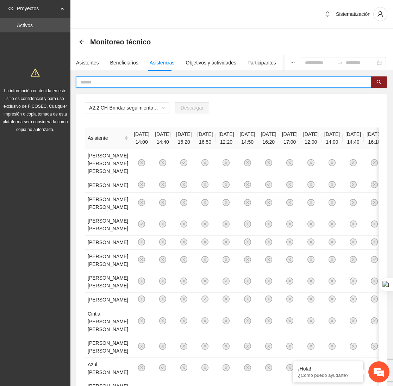
click at [138, 80] on input "text" at bounding box center [220, 82] width 281 height 8
type input "******"
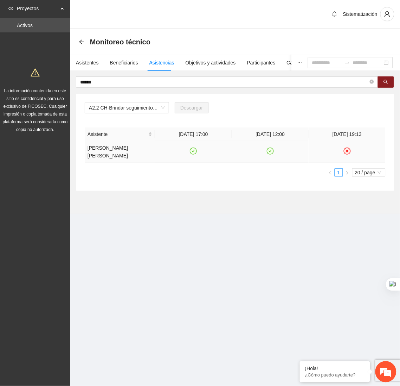
click at [346, 153] on icon "close-circle" at bounding box center [347, 151] width 6 height 6
click at [346, 153] on icon "check-circle" at bounding box center [347, 151] width 6 height 6
click at [90, 61] on div "Asistentes" at bounding box center [87, 63] width 23 height 8
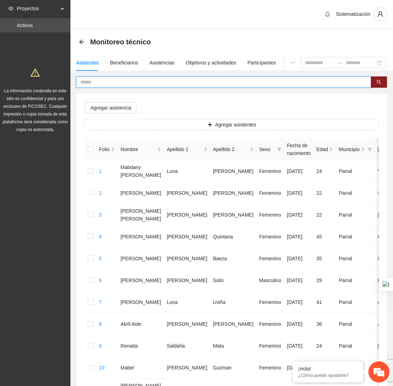
click at [275, 81] on input "text" at bounding box center [220, 82] width 281 height 8
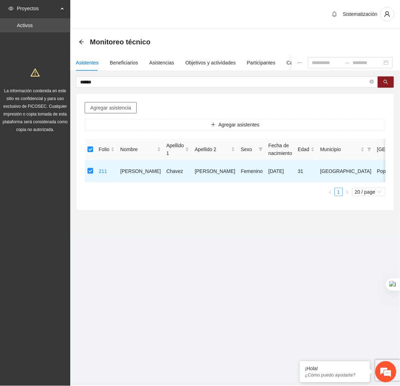
click at [104, 107] on span "Agregar asistencia" at bounding box center [110, 108] width 41 height 8
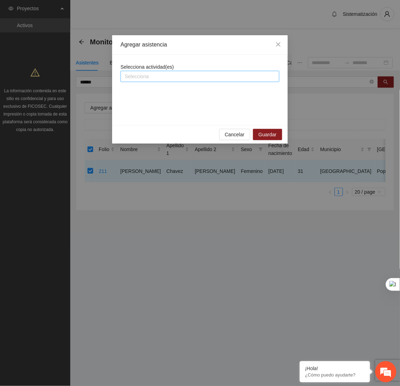
click at [170, 78] on div at bounding box center [200, 76] width 156 height 8
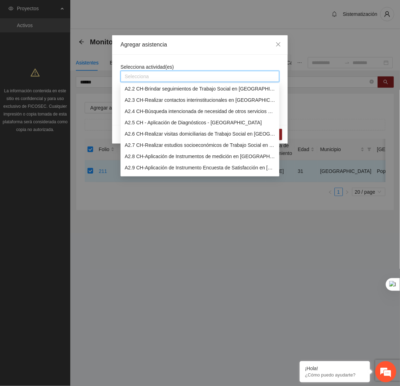
scroll to position [115, 0]
click at [184, 132] on div "A2.6 CH-Realizar visitas domiciliarias de Trabajo Social en [GEOGRAPHIC_DATA]" at bounding box center [200, 133] width 151 height 8
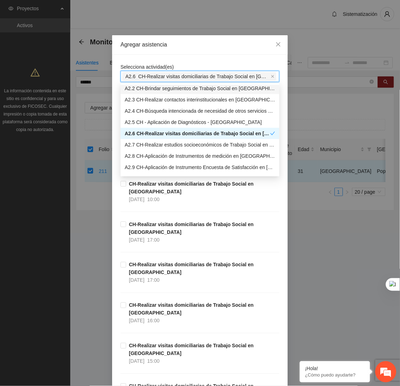
click at [238, 50] on div "Agregar asistencia" at bounding box center [200, 44] width 176 height 19
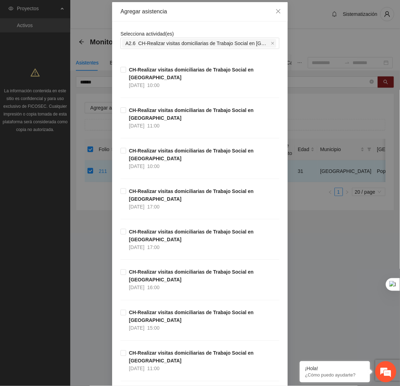
scroll to position [38, 0]
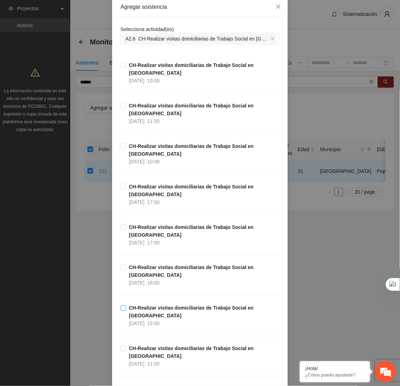
click at [193, 305] on strong "CH-Realizar visitas domiciliarias de Trabajo Social en [GEOGRAPHIC_DATA]" at bounding box center [191, 311] width 125 height 13
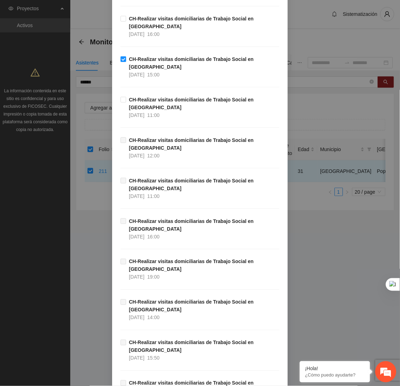
scroll to position [290, 0]
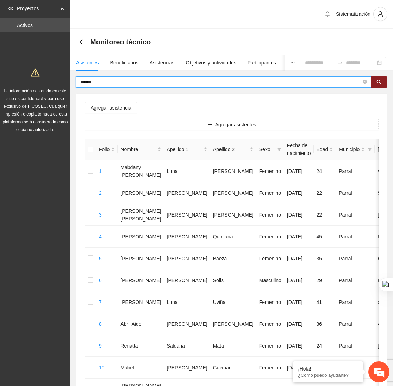
click at [202, 81] on input "******" at bounding box center [220, 82] width 281 height 8
type input "*"
type input "******"
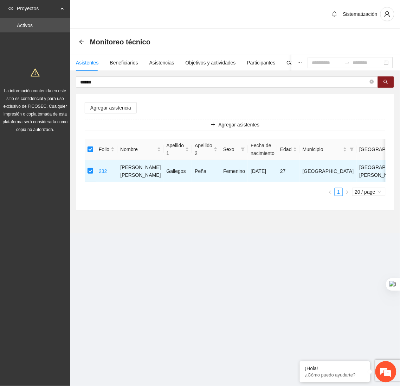
click at [120, 101] on div "Agregar asistencia Agregar asistentes Folio Nombre Apellido 1 Apellido 2 Sexo F…" at bounding box center [235, 152] width 318 height 116
click at [118, 105] on span "Agregar asistencia" at bounding box center [110, 108] width 41 height 8
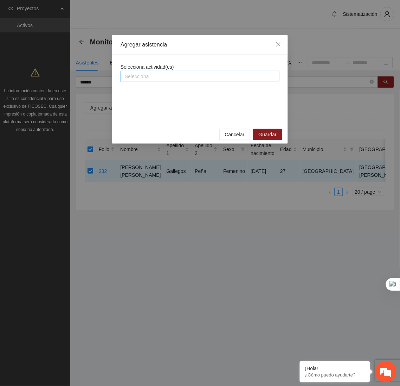
click at [159, 71] on div "Selecciona" at bounding box center [200, 76] width 159 height 11
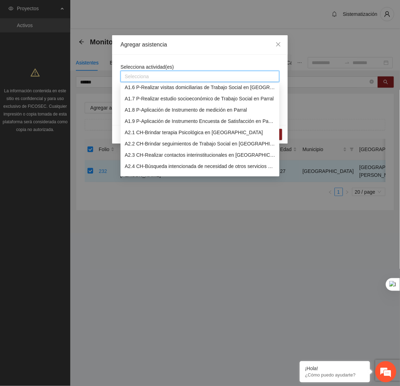
scroll to position [60, 0]
click at [150, 138] on div "A2.2 CH-Brindar seguimientos de Trabajo Social en [GEOGRAPHIC_DATA]" at bounding box center [200, 143] width 159 height 11
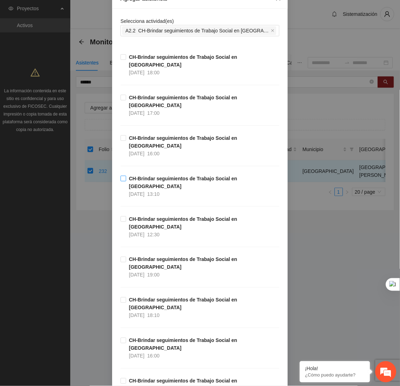
scroll to position [0, 0]
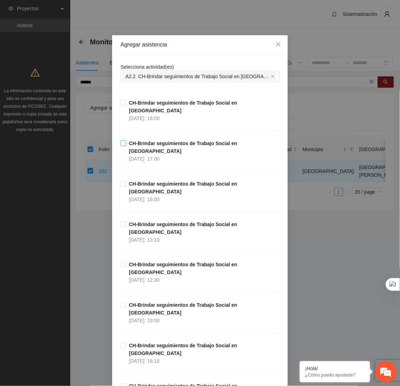
click at [160, 140] on strong "CH-Brindar seguimientos de Trabajo Social en [GEOGRAPHIC_DATA]" at bounding box center [183, 146] width 108 height 13
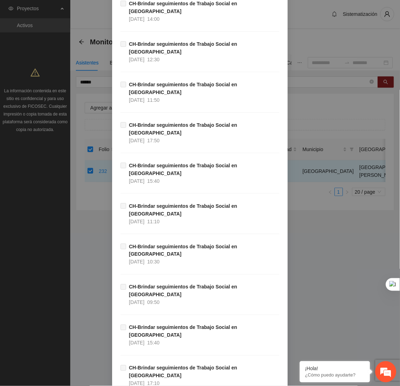
scroll to position [6076, 0]
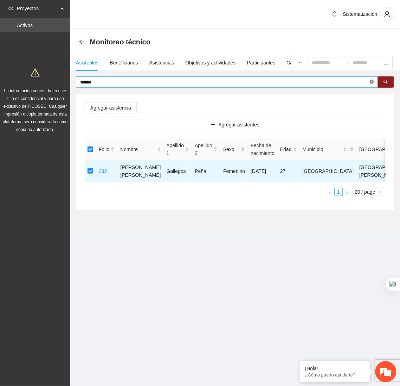
click at [372, 82] on icon "close-circle" at bounding box center [372, 82] width 4 height 4
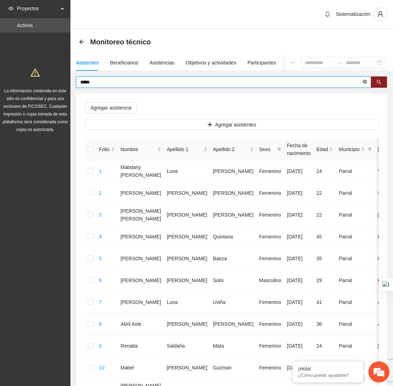
type input "*****"
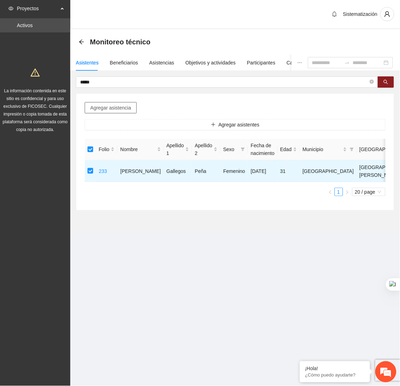
click at [98, 105] on span "Agregar asistencia" at bounding box center [110, 108] width 41 height 8
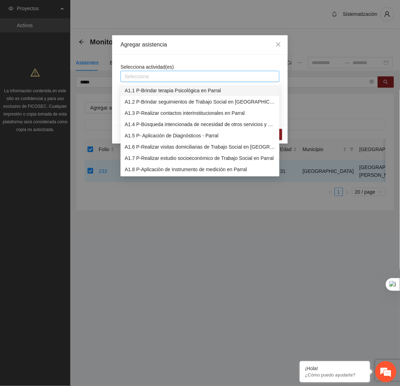
click at [173, 73] on div at bounding box center [200, 76] width 156 height 8
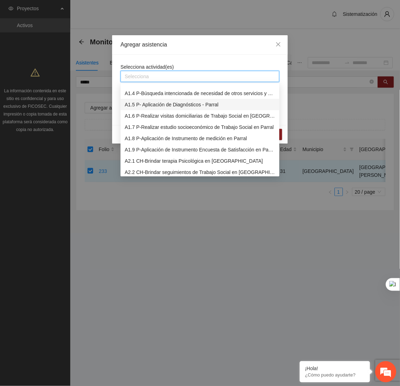
scroll to position [32, 0]
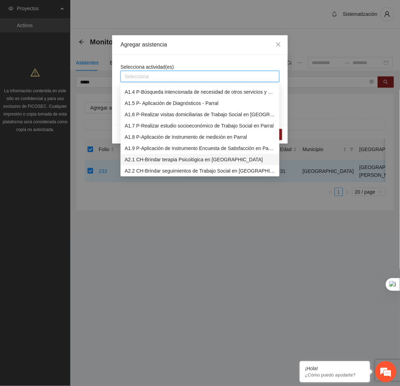
click at [178, 157] on div "A2.1 CH-Brindar terapia Psicológica en [GEOGRAPHIC_DATA]" at bounding box center [200, 160] width 151 height 8
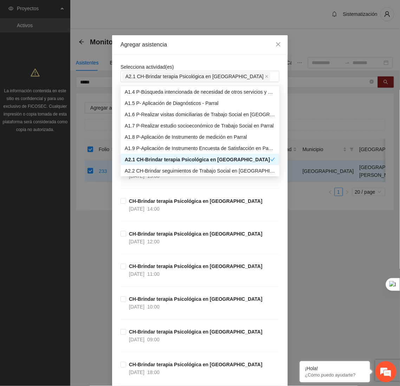
click at [216, 52] on div "Agregar asistencia" at bounding box center [200, 44] width 176 height 19
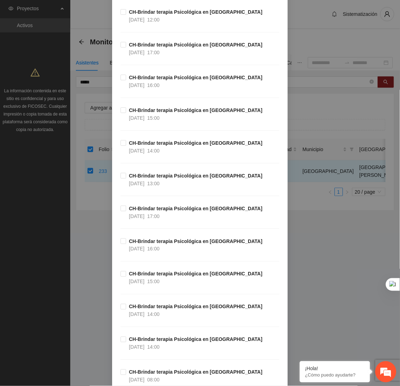
scroll to position [581, 0]
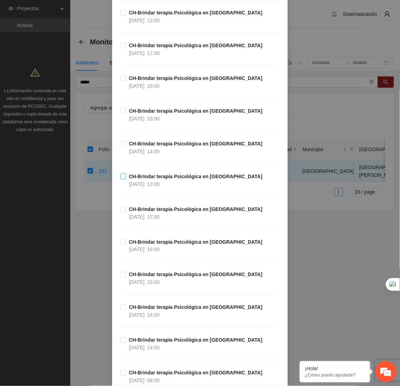
click at [154, 184] on span "13:00" at bounding box center [153, 184] width 12 height 6
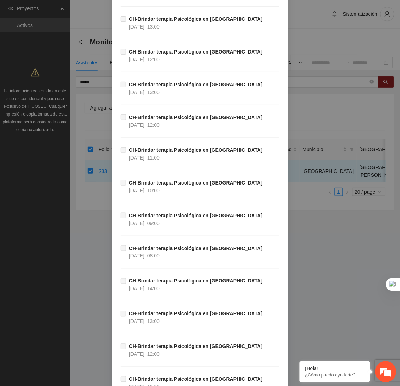
scroll to position [22323, 0]
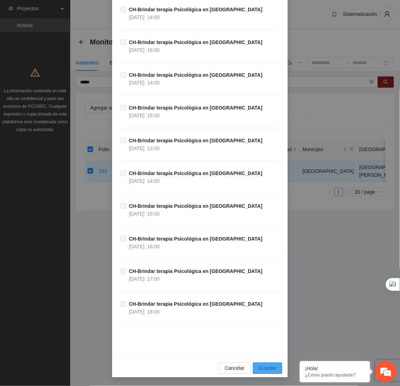
click at [262, 363] on button "Guardar" at bounding box center [267, 367] width 29 height 11
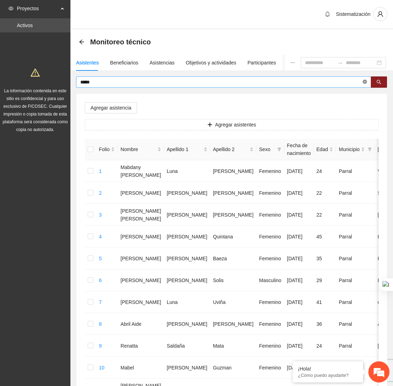
click at [364, 84] on span at bounding box center [364, 82] width 4 height 7
type input "********"
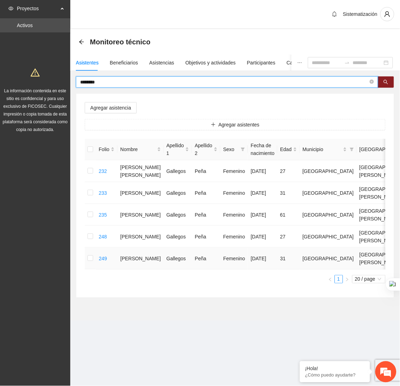
click at [86, 257] on td at bounding box center [90, 258] width 11 height 22
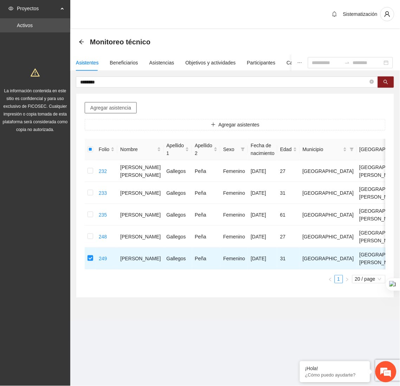
click at [106, 106] on span "Agregar asistencia" at bounding box center [110, 108] width 41 height 8
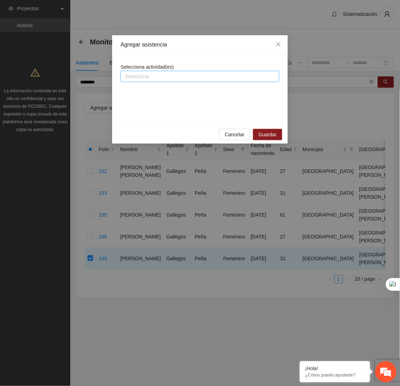
click at [189, 77] on div at bounding box center [200, 76] width 156 height 8
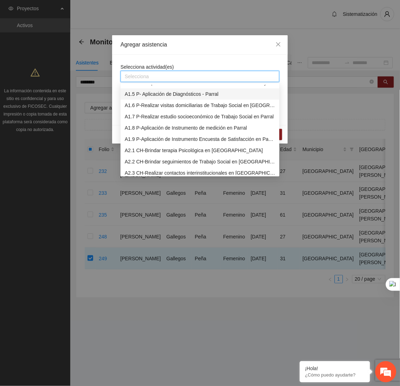
scroll to position [42, 0]
click at [170, 148] on div "A2.1 CH-Brindar terapia Psicológica en [GEOGRAPHIC_DATA]" at bounding box center [200, 150] width 151 height 8
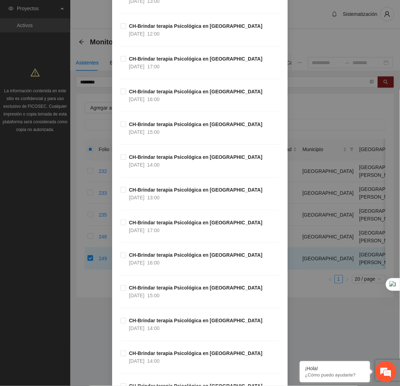
scroll to position [590, 0]
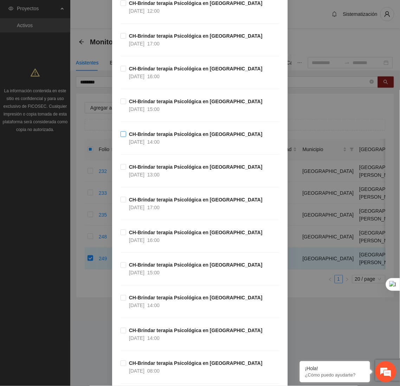
click at [153, 145] on span "14:00" at bounding box center [153, 142] width 12 height 6
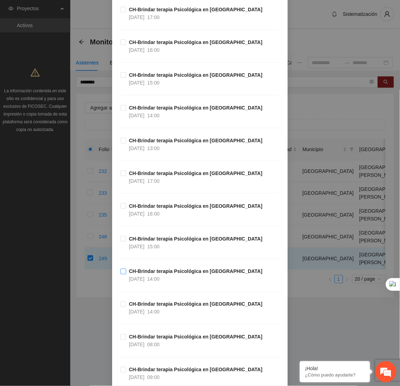
click at [159, 274] on strong "CH-Brindar terapia Psicológica en [GEOGRAPHIC_DATA]" at bounding box center [196, 271] width 134 height 6
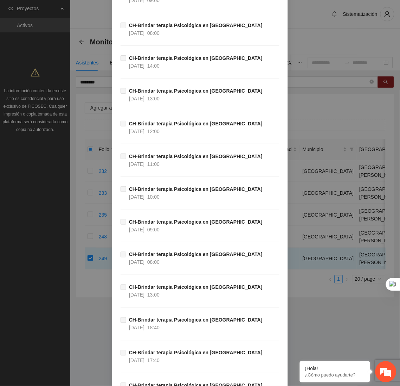
scroll to position [22323, 0]
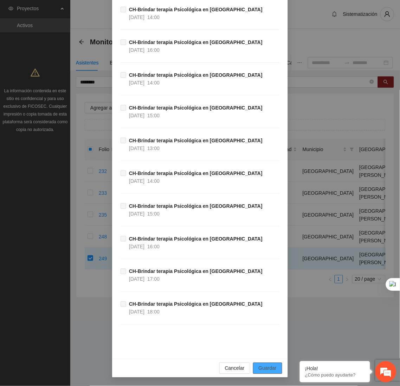
click at [257, 363] on button "Guardar" at bounding box center [267, 367] width 29 height 11
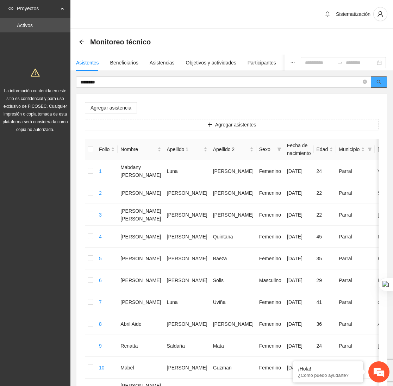
click at [383, 77] on button "button" at bounding box center [378, 81] width 16 height 11
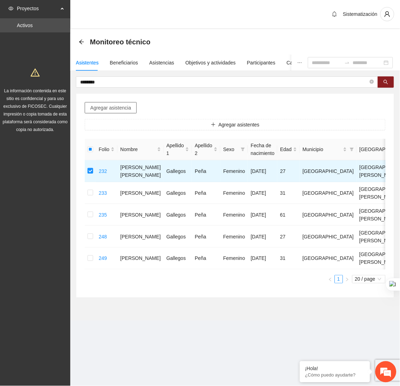
click at [119, 110] on span "Agregar asistencia" at bounding box center [110, 108] width 41 height 8
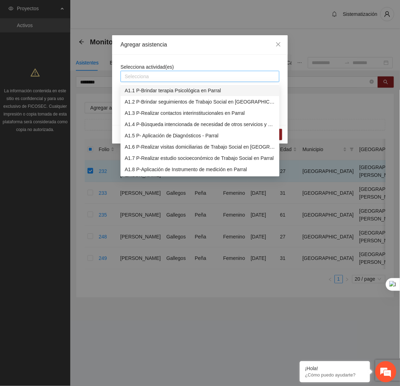
click at [164, 76] on div at bounding box center [200, 76] width 156 height 8
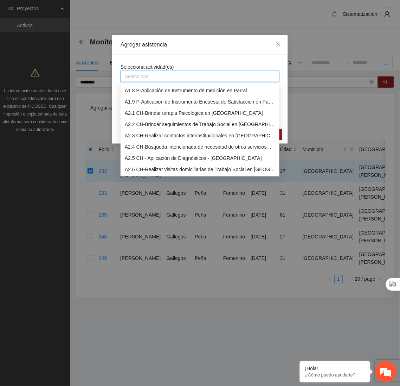
scroll to position [82, 0]
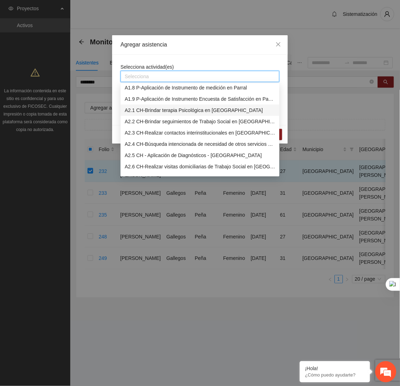
click at [142, 113] on div "A2.1 CH-Brindar terapia Psicológica en [GEOGRAPHIC_DATA]" at bounding box center [200, 110] width 151 height 8
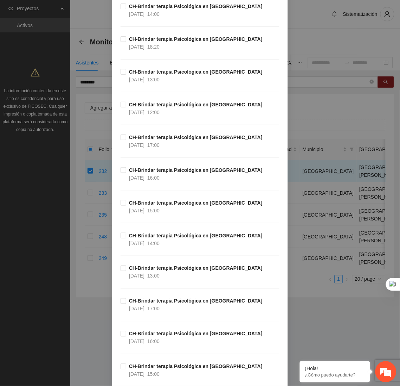
scroll to position [511, 0]
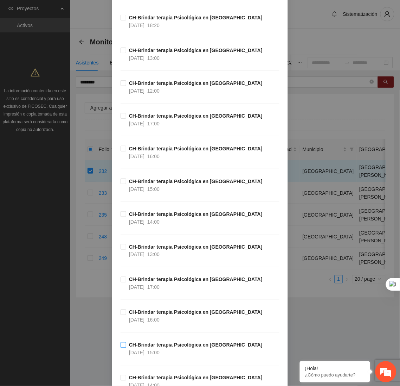
click at [173, 348] on strong "CH-Brindar terapia Psicológica en [GEOGRAPHIC_DATA]" at bounding box center [196, 345] width 134 height 6
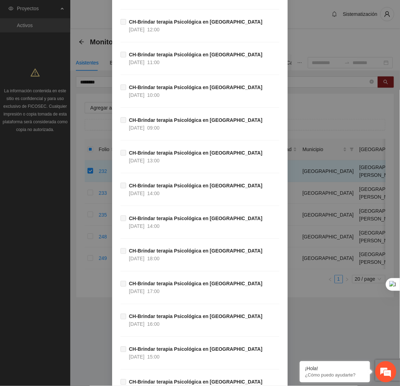
scroll to position [22323, 0]
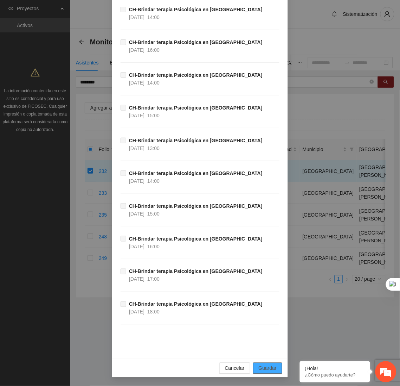
click at [266, 367] on span "Guardar" at bounding box center [268, 368] width 18 height 8
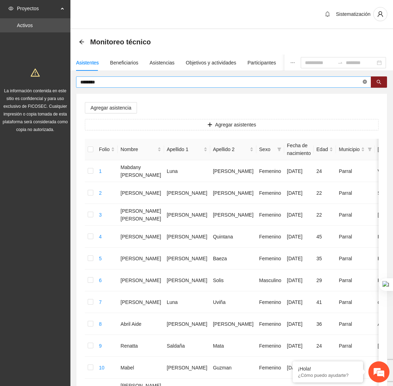
click at [364, 79] on span at bounding box center [364, 82] width 4 height 7
type input "*****"
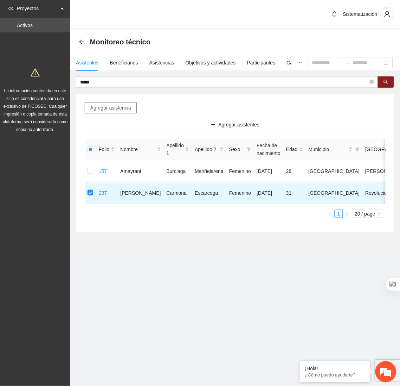
click at [102, 106] on span "Agregar asistencia" at bounding box center [110, 108] width 41 height 8
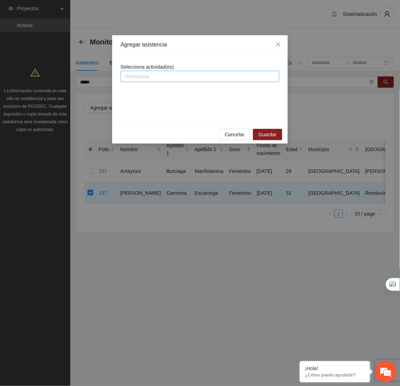
click at [189, 71] on div "Selecciona" at bounding box center [200, 76] width 159 height 11
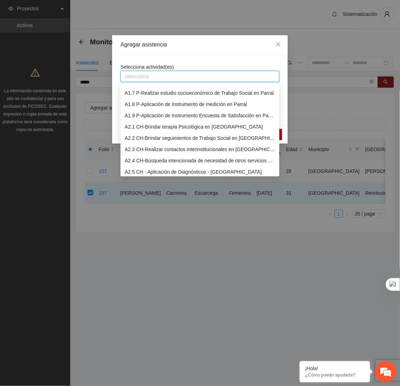
scroll to position [69, 0]
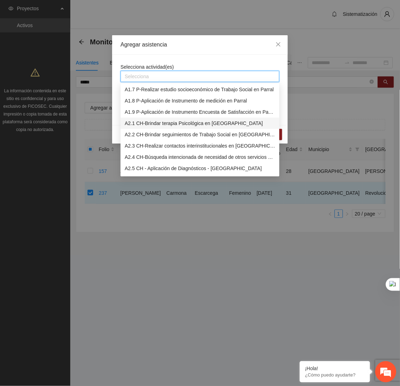
click at [175, 127] on div "A2.1 CH-Brindar terapia Psicológica en [GEOGRAPHIC_DATA]" at bounding box center [200, 123] width 159 height 11
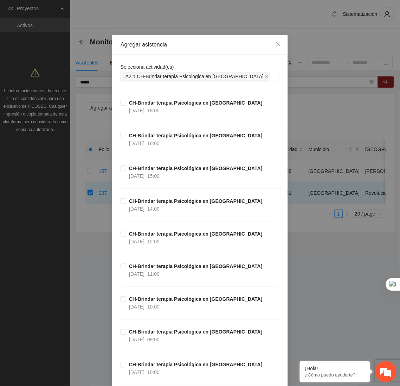
click at [211, 47] on div "Agregar asistencia" at bounding box center [200, 45] width 159 height 8
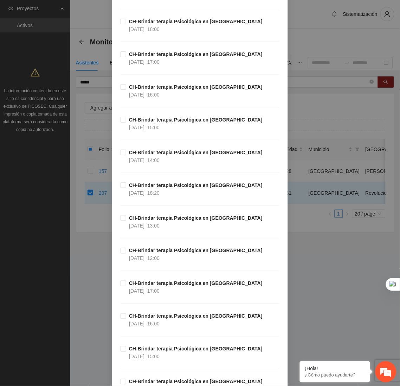
scroll to position [343, 0]
click at [178, 226] on span "CH-Brindar terapia Psicológica en Chihuahua 06/10/2025 13:00" at bounding box center [195, 221] width 139 height 15
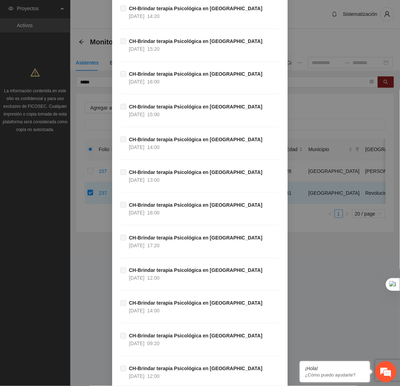
scroll to position [22323, 0]
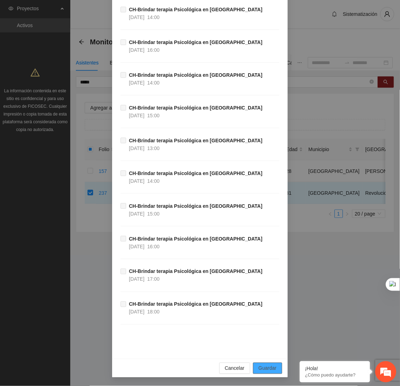
click at [260, 370] on span "Guardar" at bounding box center [268, 368] width 18 height 8
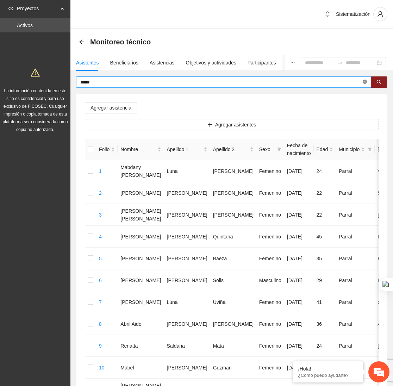
click at [365, 82] on icon "close-circle" at bounding box center [364, 82] width 4 height 4
type input "*******"
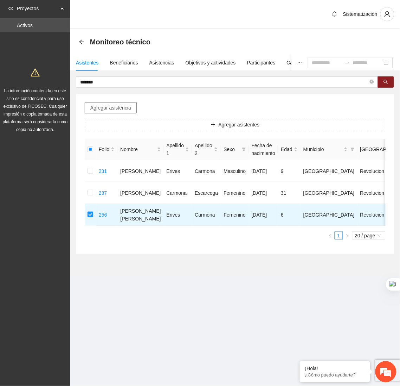
click at [102, 107] on span "Agregar asistencia" at bounding box center [110, 108] width 41 height 8
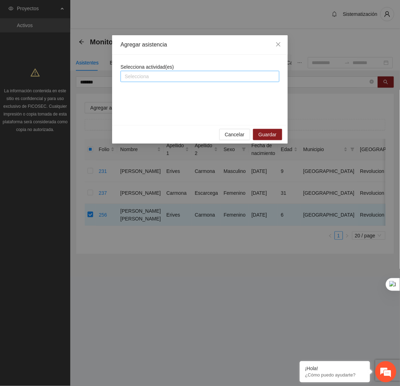
click at [159, 80] on div at bounding box center [200, 76] width 156 height 8
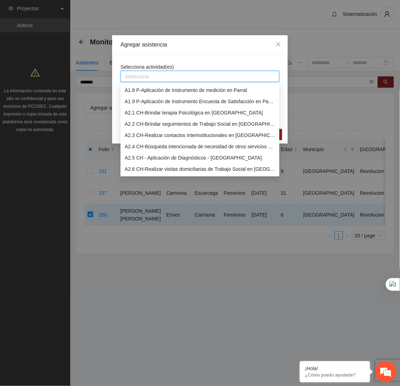
scroll to position [80, 0]
click at [152, 111] on div "A2.1 CH-Brindar terapia Psicológica en [GEOGRAPHIC_DATA]" at bounding box center [200, 112] width 151 height 8
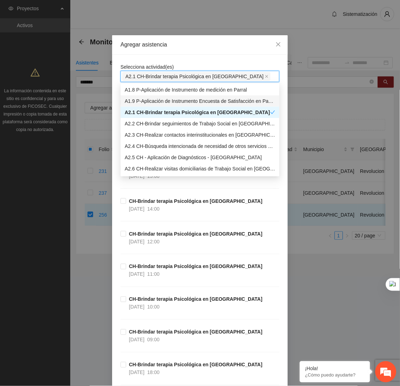
click at [205, 52] on div "Agregar asistencia" at bounding box center [200, 44] width 176 height 19
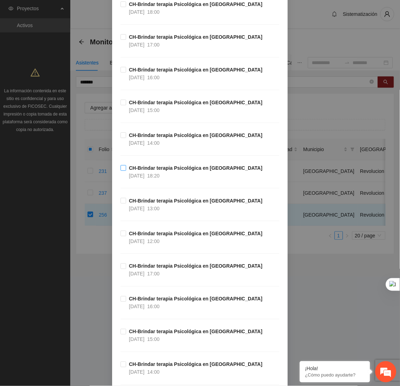
scroll to position [373, 0]
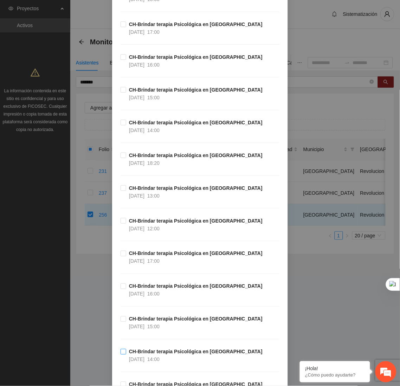
click at [195, 360] on span "CH-Brindar terapia Psicológica en Chihuahua 06/10/2025 14:00" at bounding box center [195, 355] width 139 height 15
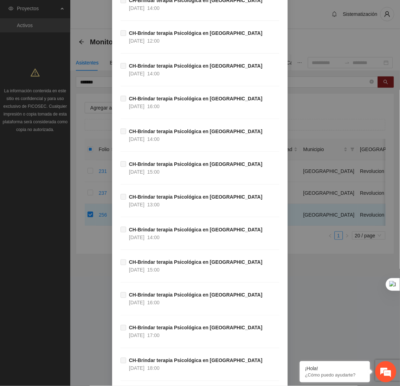
scroll to position [22323, 0]
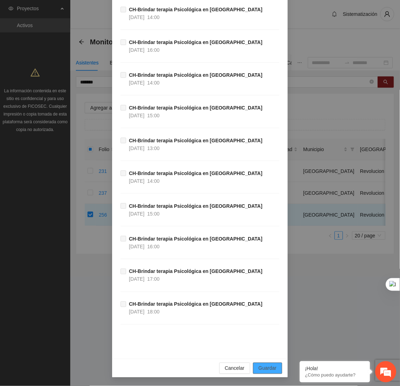
click at [271, 367] on span "Guardar" at bounding box center [268, 368] width 18 height 8
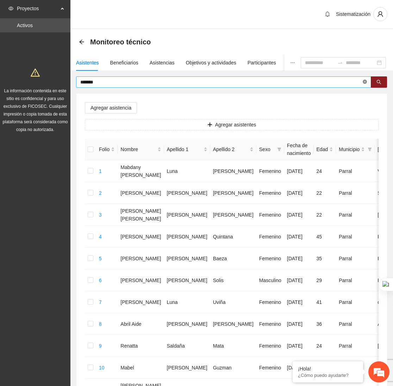
click at [364, 82] on icon "close-circle" at bounding box center [364, 82] width 4 height 4
type input "*****"
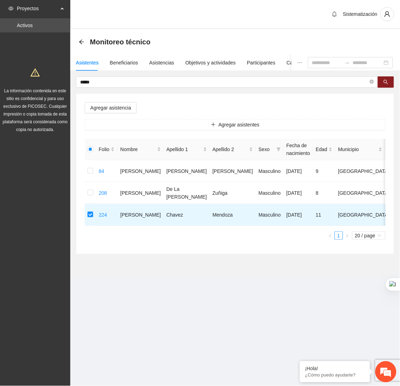
click at [109, 118] on div "Agregar asistencia Agregar asistentes Folio Nombre Apellido 1 Apellido 2 Sexo F…" at bounding box center [235, 174] width 318 height 160
click at [112, 106] on span "Agregar asistencia" at bounding box center [110, 108] width 41 height 8
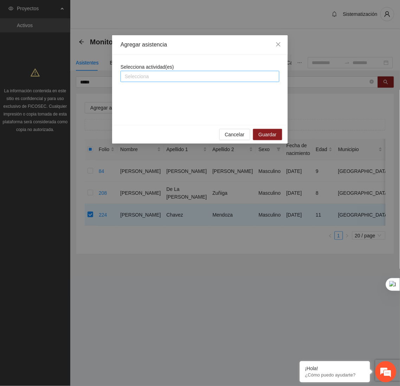
click at [157, 78] on div at bounding box center [200, 76] width 156 height 8
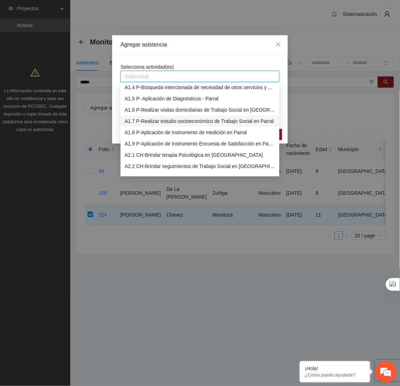
scroll to position [49, 0]
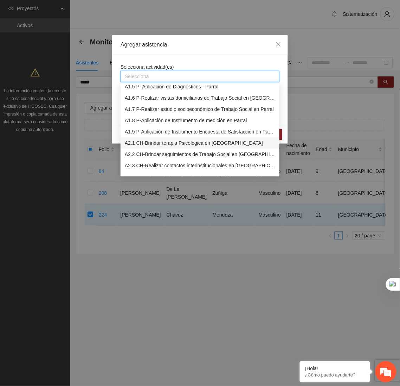
click at [147, 144] on div "A2.1 CH-Brindar terapia Psicológica en [GEOGRAPHIC_DATA]" at bounding box center [200, 143] width 151 height 8
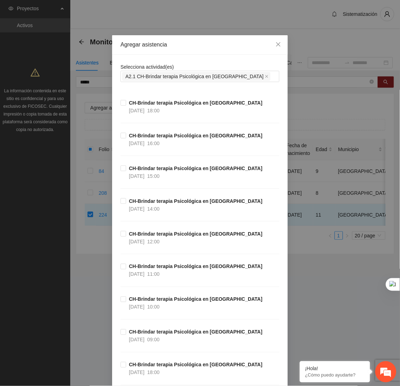
click at [208, 51] on div "Agregar asistencia" at bounding box center [200, 44] width 176 height 19
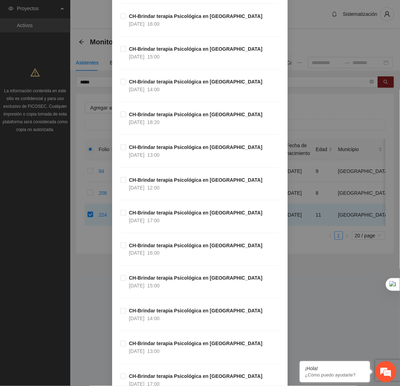
scroll to position [415, 0]
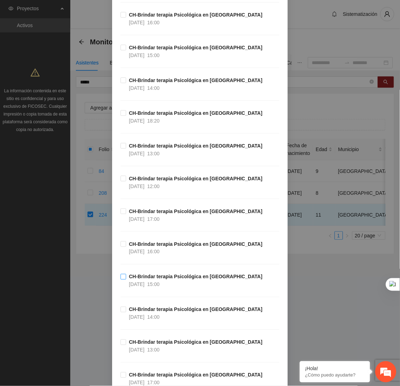
click at [166, 282] on span "CH-Brindar terapia Psicológica en Chihuahua 06/10/2025 15:00" at bounding box center [195, 280] width 139 height 15
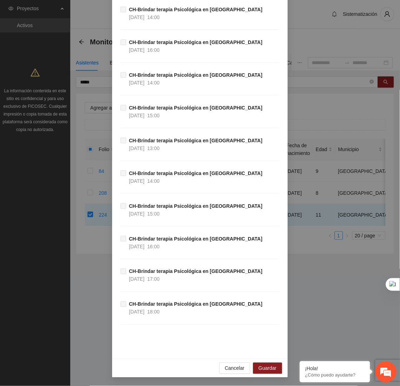
scroll to position [22323, 0]
click at [265, 364] on span "Guardar" at bounding box center [268, 368] width 18 height 8
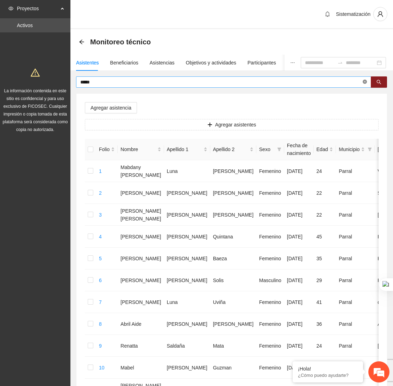
click at [362, 81] on icon "close-circle" at bounding box center [364, 82] width 4 height 4
type input "*******"
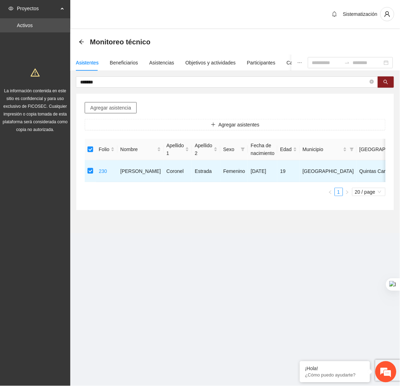
click at [110, 104] on span "Agregar asistencia" at bounding box center [110, 108] width 41 height 8
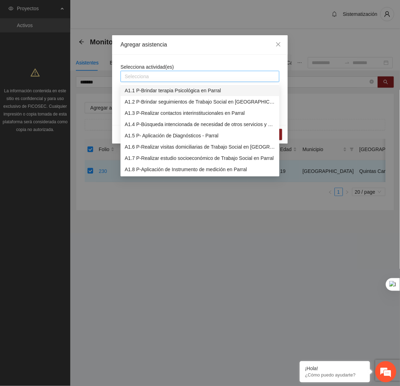
click at [174, 73] on div at bounding box center [200, 76] width 156 height 8
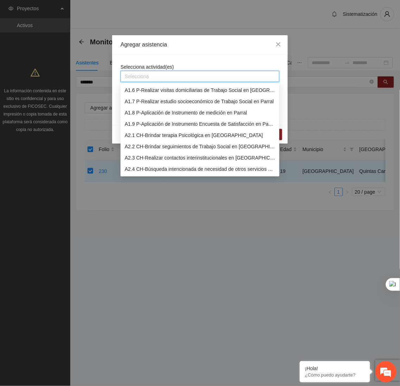
scroll to position [64, 0]
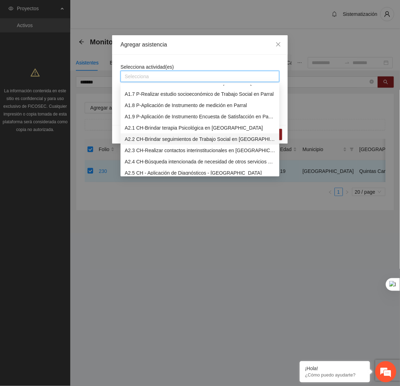
click at [165, 133] on div "A2.2 CH-Brindar seguimientos de Trabajo Social en [GEOGRAPHIC_DATA]" at bounding box center [200, 138] width 159 height 11
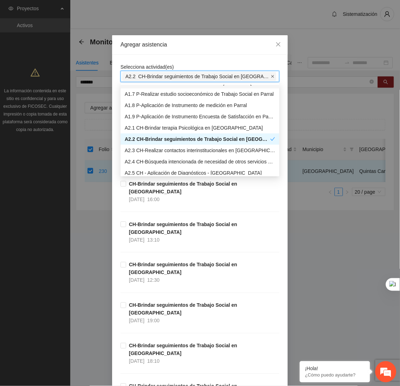
click at [272, 75] on icon "close" at bounding box center [273, 76] width 3 height 3
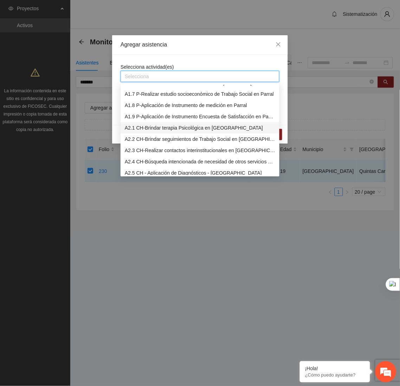
click at [178, 128] on div "A2.1 CH-Brindar terapia Psicológica en [GEOGRAPHIC_DATA]" at bounding box center [200, 128] width 151 height 8
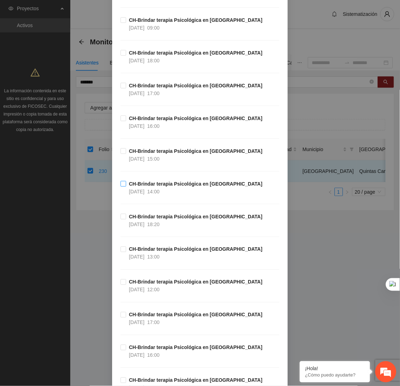
scroll to position [312, 0]
click at [204, 352] on span "CH-Brindar terapia Psicológica en Chihuahua 06/10/2025 16:00" at bounding box center [195, 350] width 139 height 15
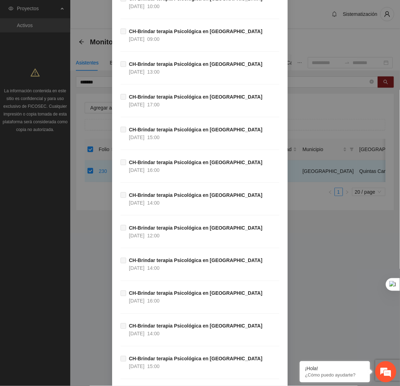
scroll to position [22323, 0]
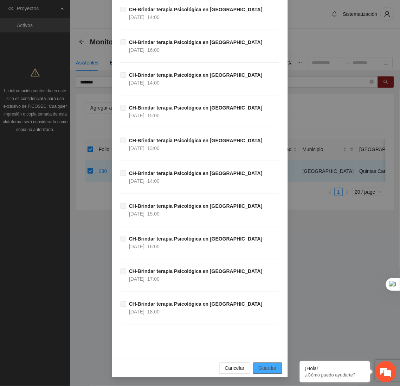
click at [273, 365] on button "Guardar" at bounding box center [267, 367] width 29 height 11
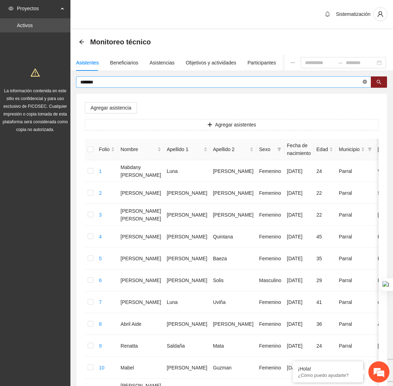
click at [364, 82] on icon "close-circle" at bounding box center [364, 82] width 4 height 4
type input "******"
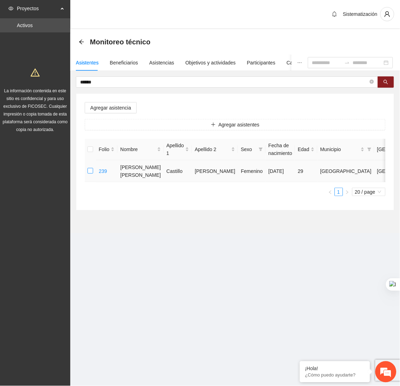
click at [90, 167] on label at bounding box center [91, 171] width 6 height 8
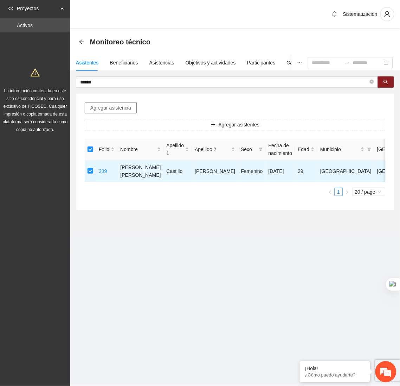
click at [125, 107] on span "Agregar asistencia" at bounding box center [110, 108] width 41 height 8
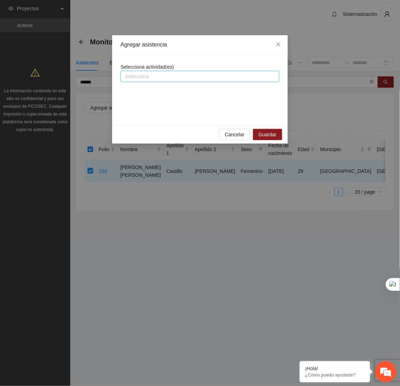
click at [165, 81] on div "Selecciona" at bounding box center [200, 76] width 159 height 11
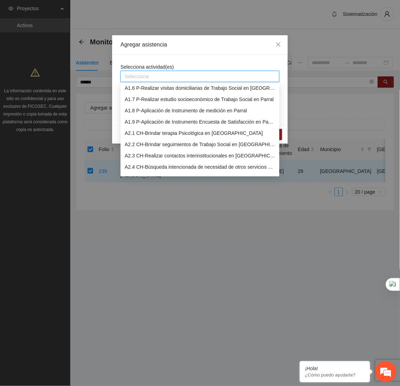
scroll to position [58, 0]
click at [158, 131] on div "A2.1 CH-Brindar terapia Psicológica en [GEOGRAPHIC_DATA]" at bounding box center [200, 133] width 151 height 8
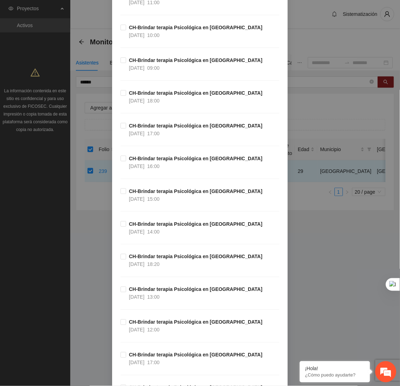
scroll to position [297, 0]
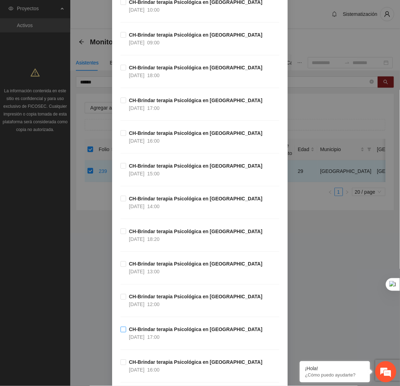
click at [155, 334] on span "17:00" at bounding box center [153, 337] width 12 height 6
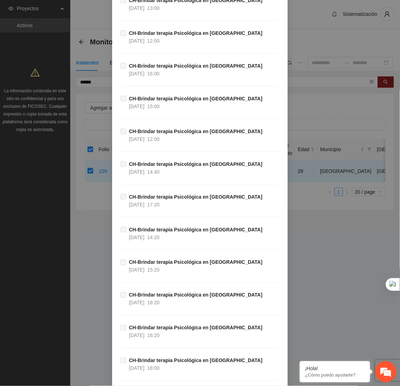
scroll to position [22323, 0]
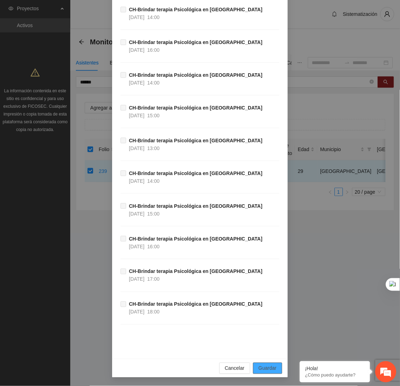
click at [265, 366] on span "Guardar" at bounding box center [268, 368] width 18 height 8
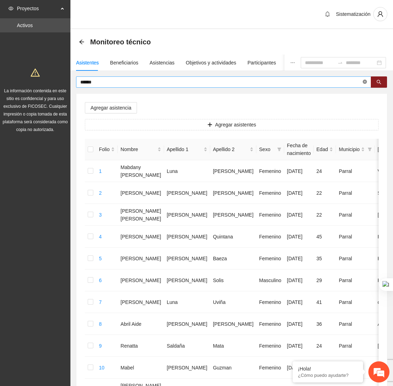
click at [364, 81] on icon "close-circle" at bounding box center [364, 82] width 4 height 4
type input "*******"
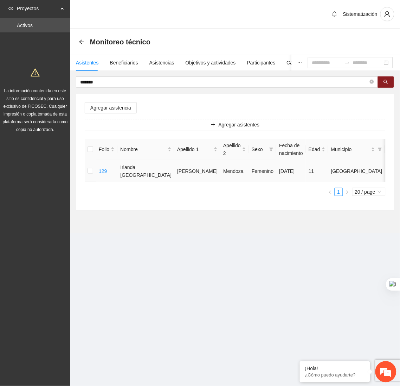
click at [87, 170] on td at bounding box center [90, 171] width 11 height 22
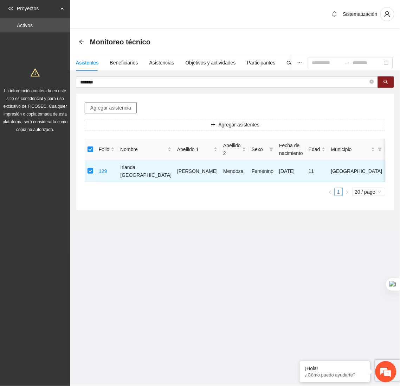
click at [114, 106] on span "Agregar asistencia" at bounding box center [110, 108] width 41 height 8
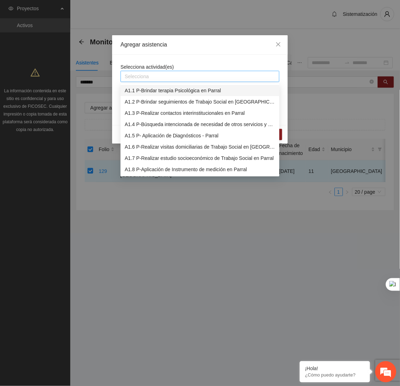
click at [147, 72] on div at bounding box center [200, 76] width 156 height 8
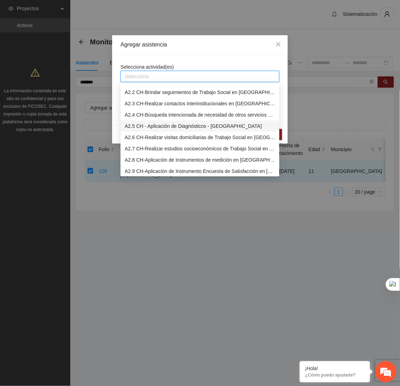
scroll to position [112, 0]
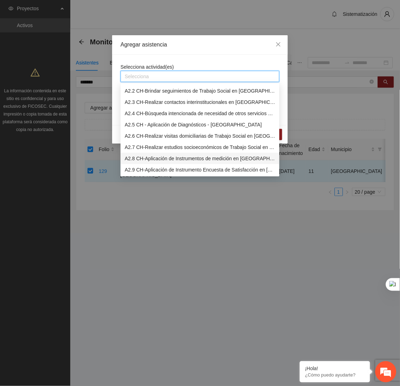
click at [152, 158] on div "A2.8 CH-Aplicación de Instrumentos de medición en [GEOGRAPHIC_DATA]" at bounding box center [200, 158] width 151 height 8
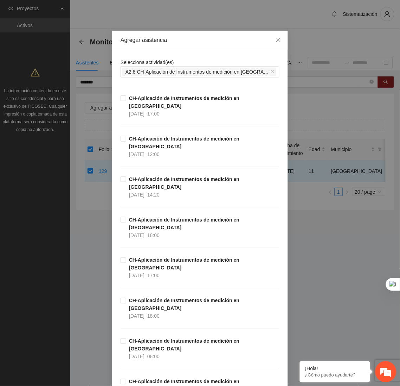
scroll to position [4, 0]
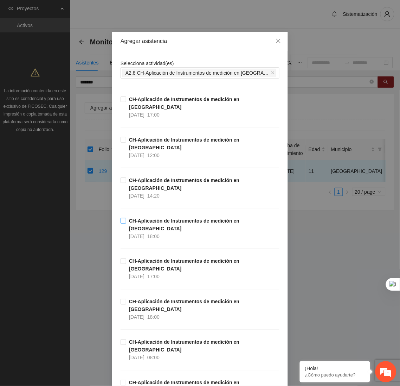
click at [199, 217] on span "CH-Aplicación de Instrumentos de medición en Chihuahua 06/10/2025 18:00" at bounding box center [202, 228] width 153 height 23
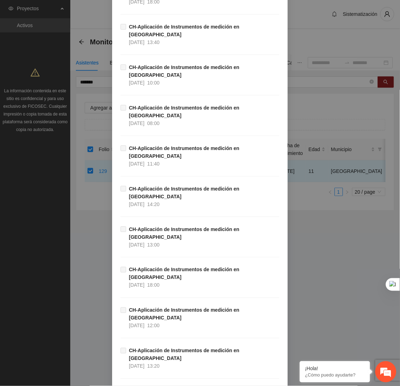
scroll to position [6684, 0]
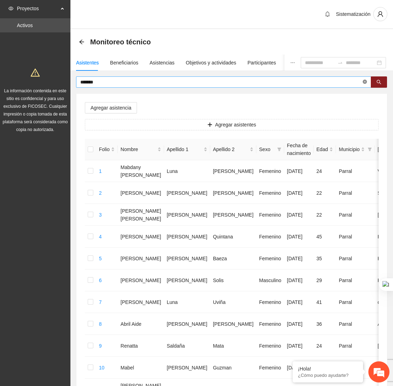
click at [364, 82] on icon "close-circle" at bounding box center [364, 82] width 4 height 4
type input "********"
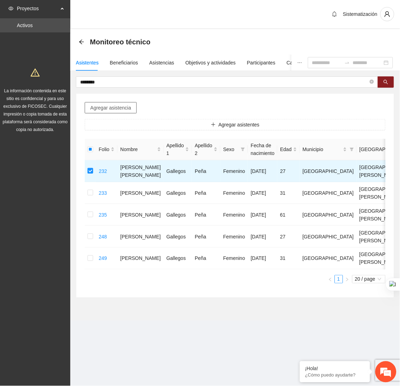
click at [119, 105] on span "Agregar asistencia" at bounding box center [110, 108] width 41 height 8
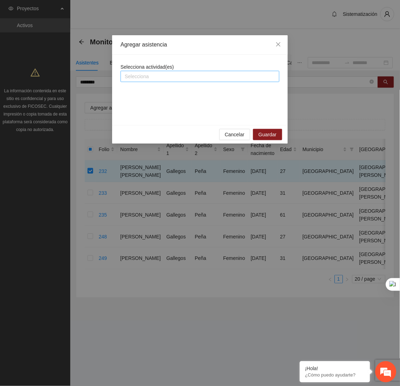
click at [141, 71] on div "Selecciona" at bounding box center [200, 76] width 159 height 11
click at [143, 76] on div at bounding box center [200, 76] width 156 height 8
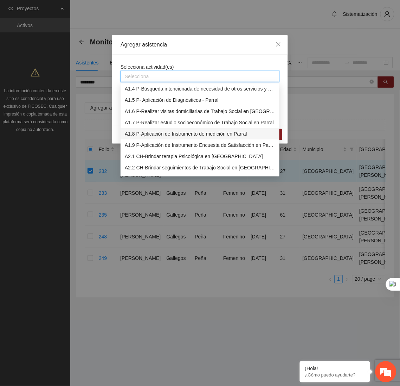
scroll to position [43, 0]
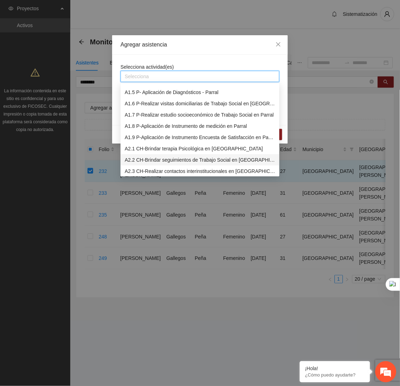
click at [155, 163] on div "A2.2 CH-Brindar seguimientos de Trabajo Social en [GEOGRAPHIC_DATA]" at bounding box center [200, 160] width 151 height 8
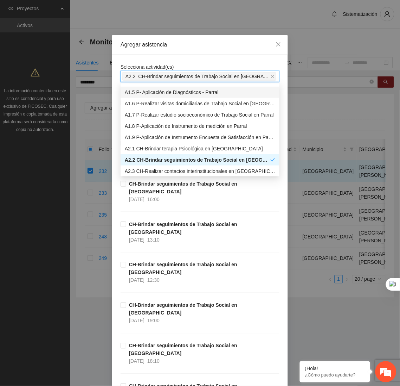
click at [205, 51] on div "Agregar asistencia" at bounding box center [200, 44] width 176 height 19
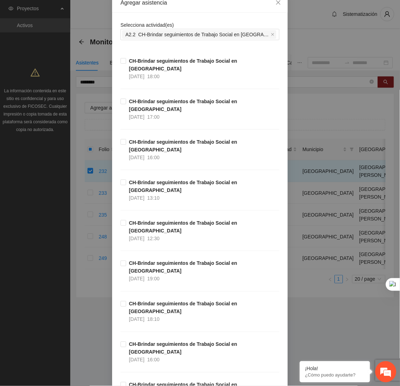
scroll to position [0, 0]
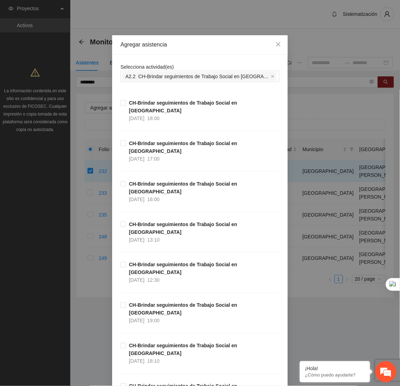
click at [172, 148] on div "CH-Brindar seguimientos de Trabajo Social en Chihuahua 02/10/2025 17:00" at bounding box center [200, 159] width 159 height 40
click at [121, 139] on label "CH-Brindar seguimientos de Trabajo Social en Chihuahua 02/10/2025 17:00" at bounding box center [200, 150] width 159 height 23
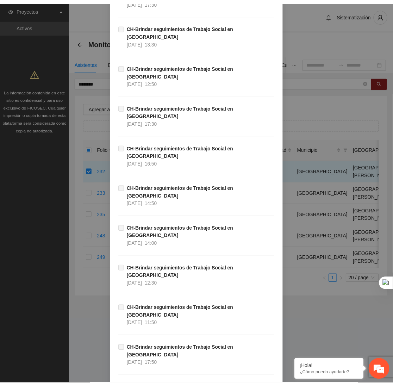
scroll to position [6076, 0]
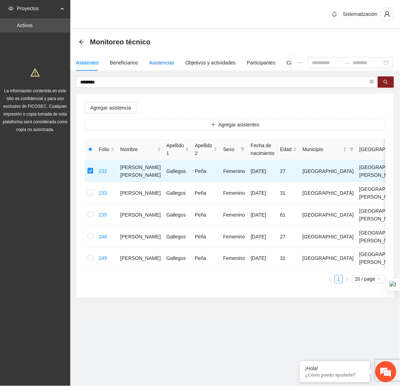
click at [154, 62] on div "Asistencias" at bounding box center [162, 63] width 25 height 8
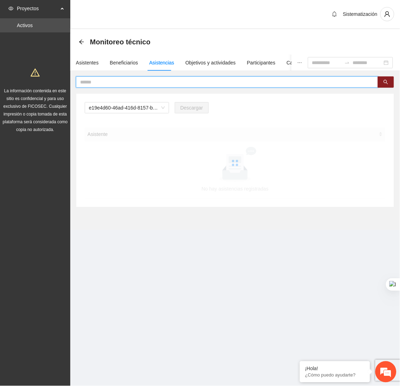
click at [160, 79] on input "text" at bounding box center [224, 82] width 289 height 8
click at [159, 107] on span "A1.1 P-Brindar terapia Psicológica en Parral" at bounding box center [127, 107] width 76 height 11
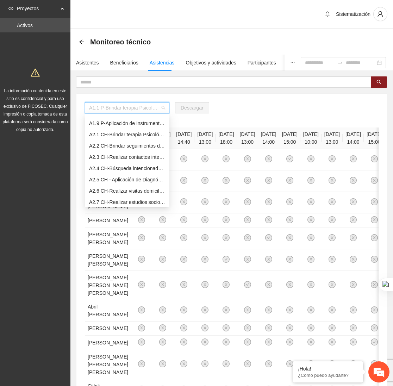
scroll to position [88, 0]
click at [123, 144] on div "A2.2 CH-Brindar seguimientos de Trabajo Social en [GEOGRAPHIC_DATA]" at bounding box center [127, 145] width 76 height 8
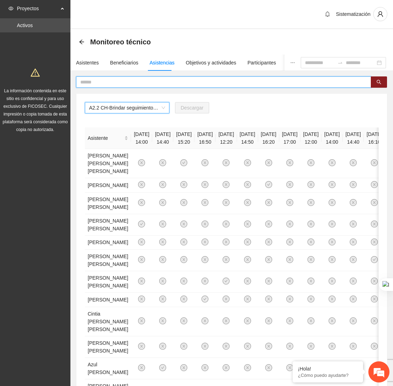
click at [114, 84] on input "text" at bounding box center [220, 82] width 281 height 8
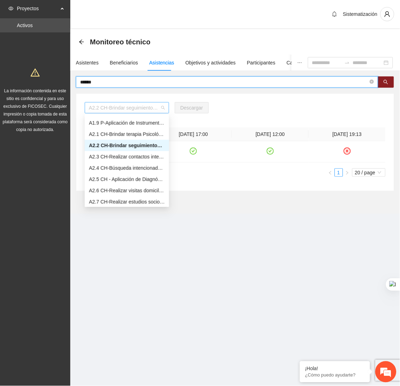
click at [139, 110] on span "A2.2 CH-Brindar seguimientos de Trabajo Social en [GEOGRAPHIC_DATA]" at bounding box center [127, 107] width 76 height 11
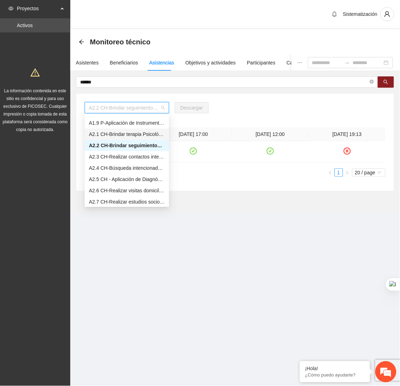
click at [128, 130] on div "A2.1 CH-Brindar terapia Psicológica en [GEOGRAPHIC_DATA]" at bounding box center [127, 134] width 76 height 8
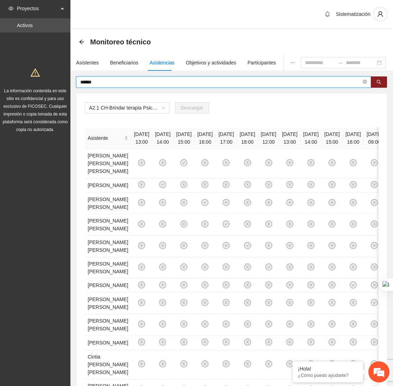
click at [129, 85] on input "******" at bounding box center [220, 82] width 281 height 8
click at [375, 81] on button "button" at bounding box center [378, 81] width 16 height 11
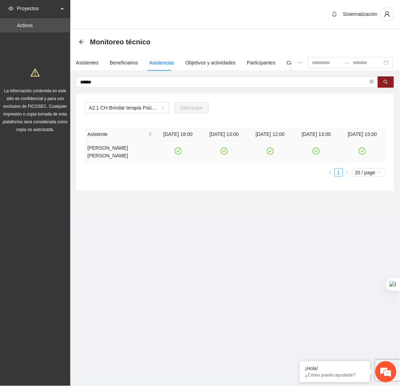
click at [315, 153] on icon "check-circle" at bounding box center [317, 151] width 6 height 6
click at [187, 75] on div "Asistentes Beneficiarios Asistencias Objetivos y actividades Participantes Caso…" at bounding box center [235, 123] width 330 height 137
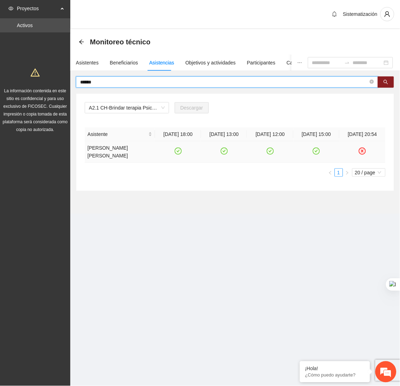
click at [154, 83] on input "******" at bounding box center [224, 82] width 289 height 8
type input "*"
type input "********"
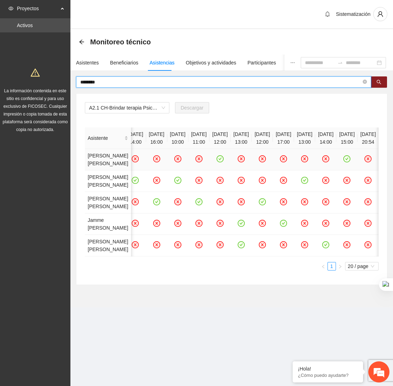
scroll to position [0, 242]
